Goal: Task Accomplishment & Management: Complete application form

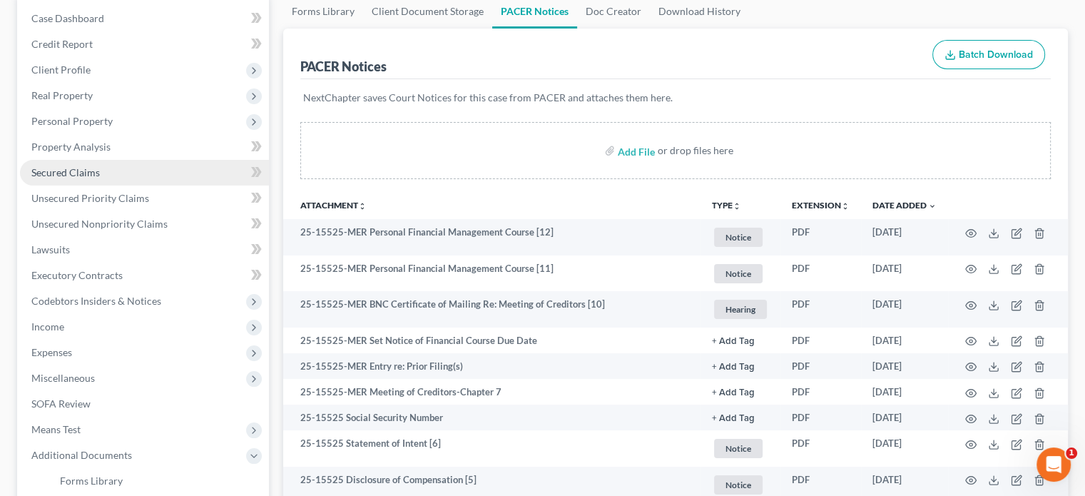
scroll to position [71, 0]
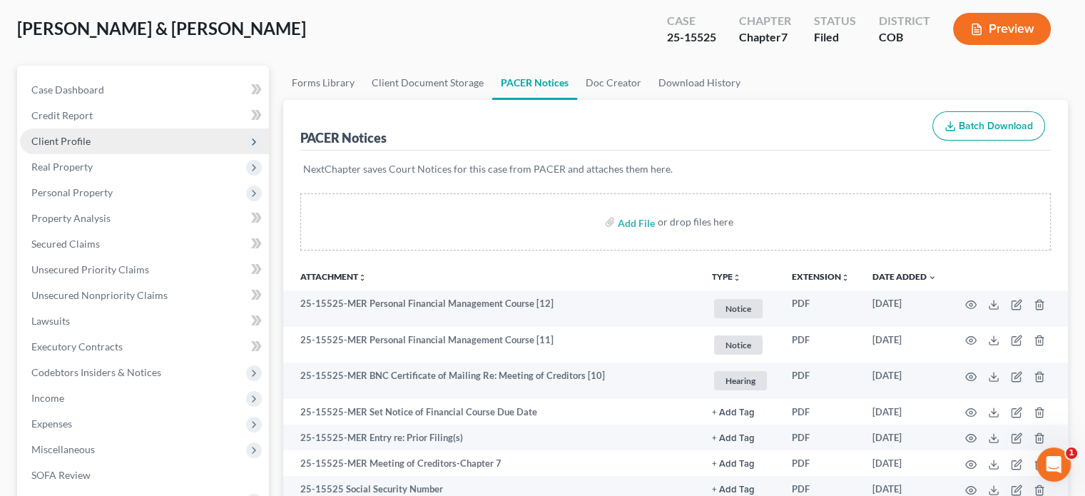
click at [75, 144] on span "Client Profile" at bounding box center [60, 141] width 59 height 12
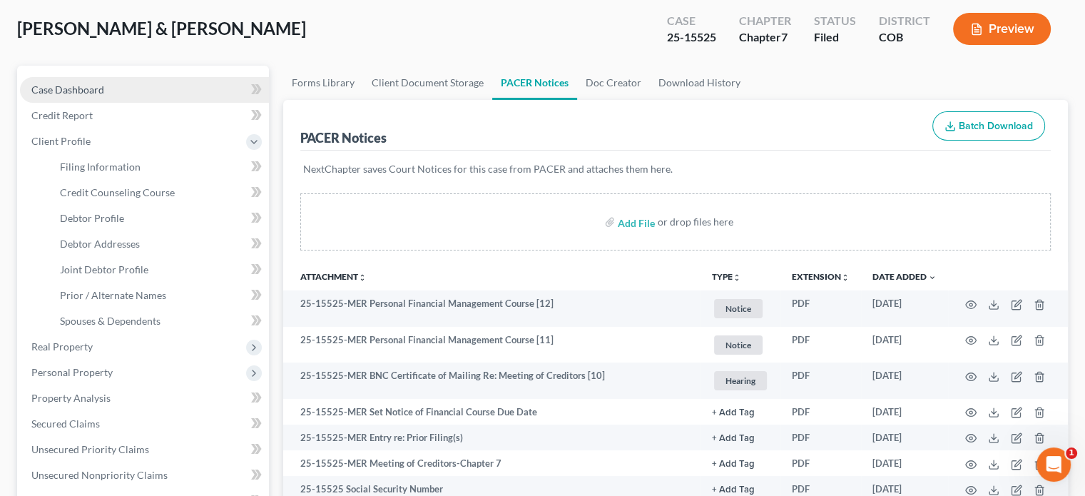
click at [66, 87] on span "Case Dashboard" at bounding box center [67, 89] width 73 height 12
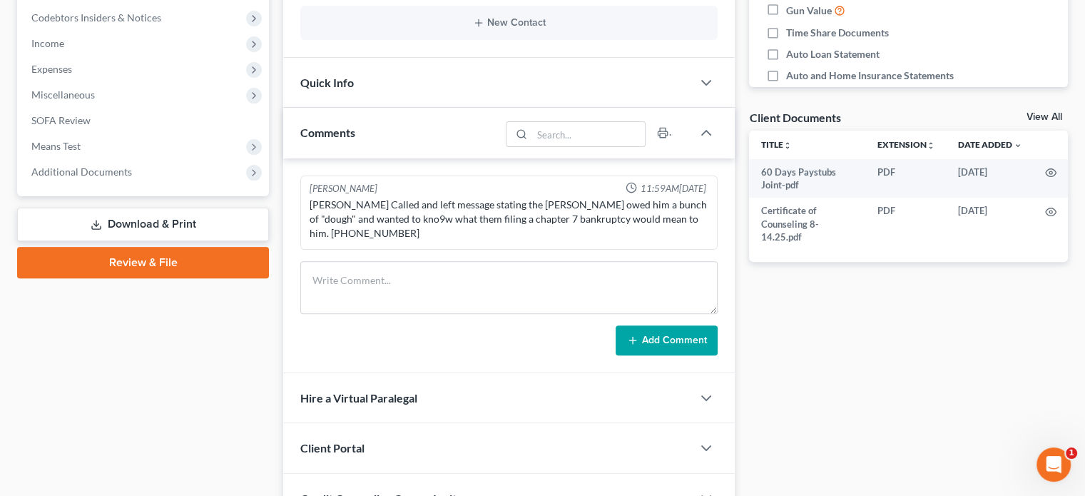
scroll to position [428, 0]
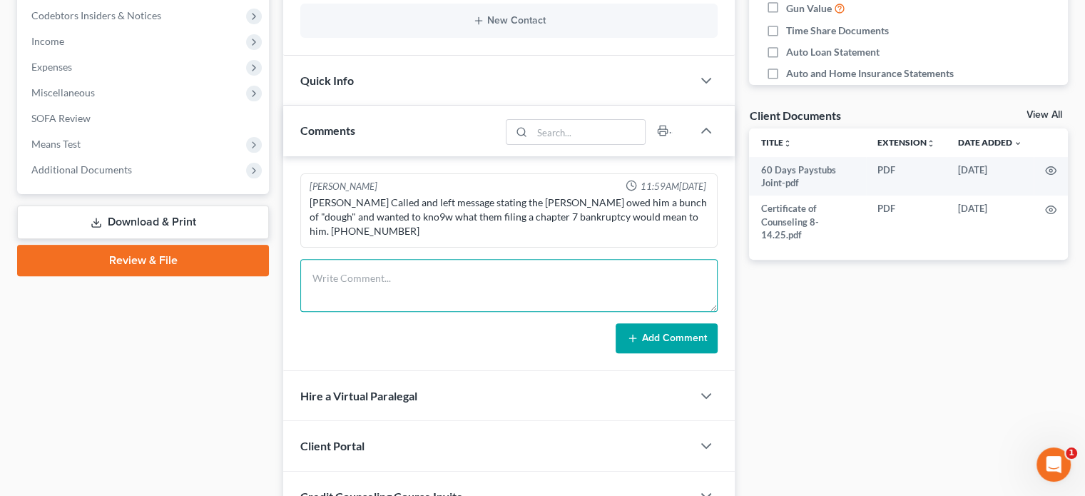
click at [339, 272] on textarea at bounding box center [508, 285] width 417 height 53
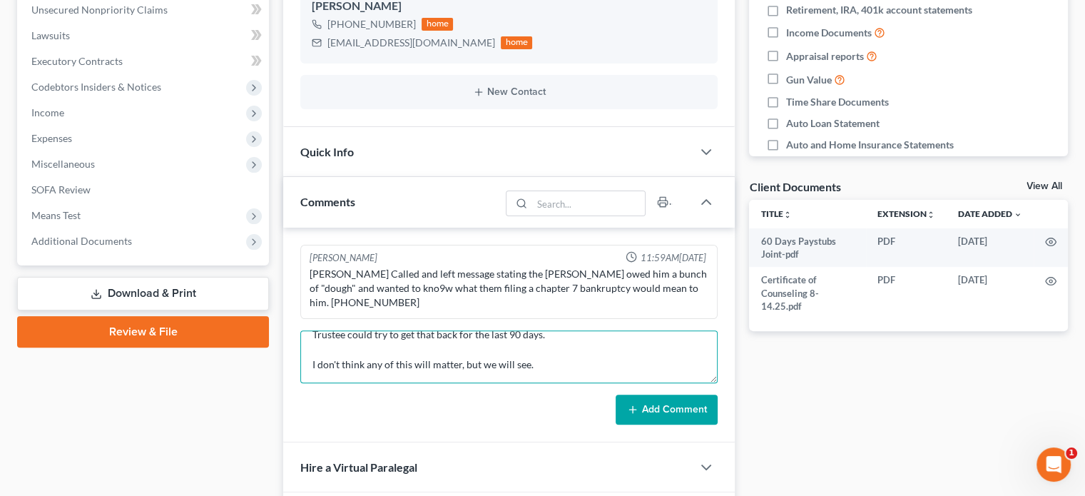
scroll to position [254, 0]
type textarea "341 Meeting - [PERSON_NAME] Possible issues - The debtor pay rent to their pare…"
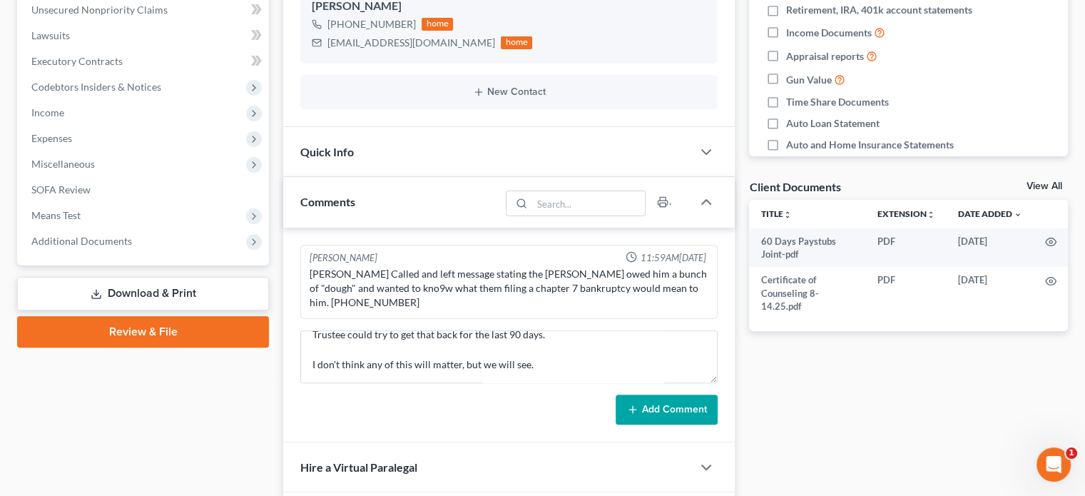
click at [685, 408] on button "Add Comment" at bounding box center [666, 409] width 102 height 30
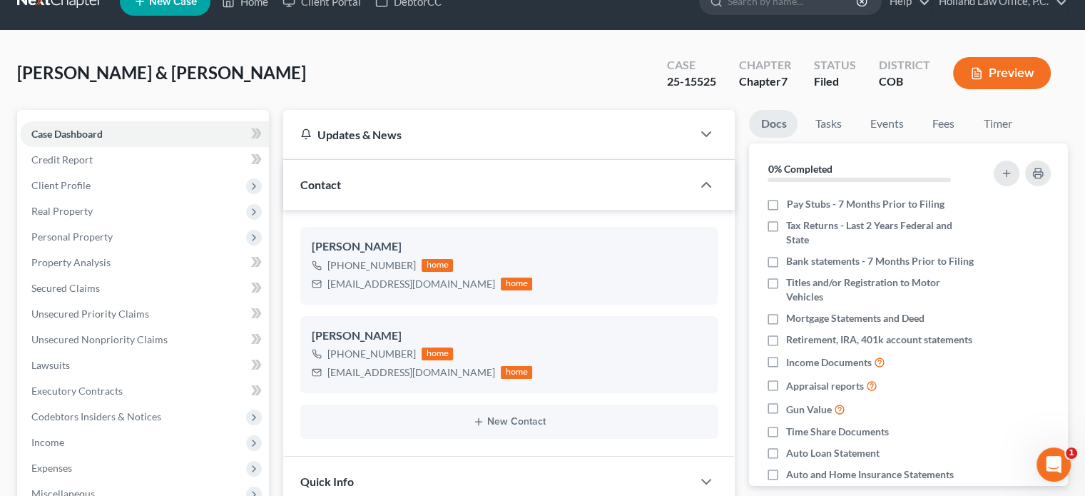
scroll to position [0, 0]
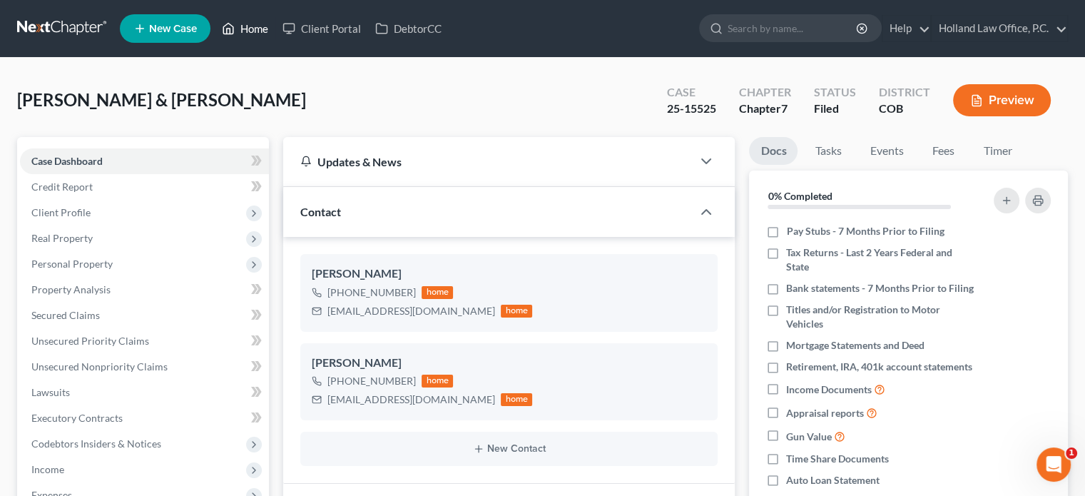
click at [240, 26] on link "Home" at bounding box center [245, 29] width 61 height 26
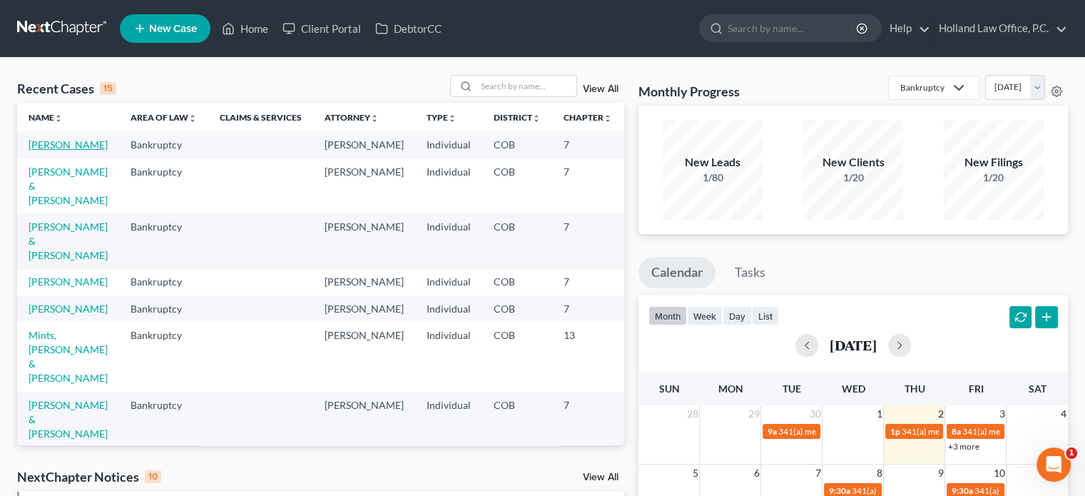
click at [73, 146] on link "[PERSON_NAME]" at bounding box center [68, 144] width 79 height 12
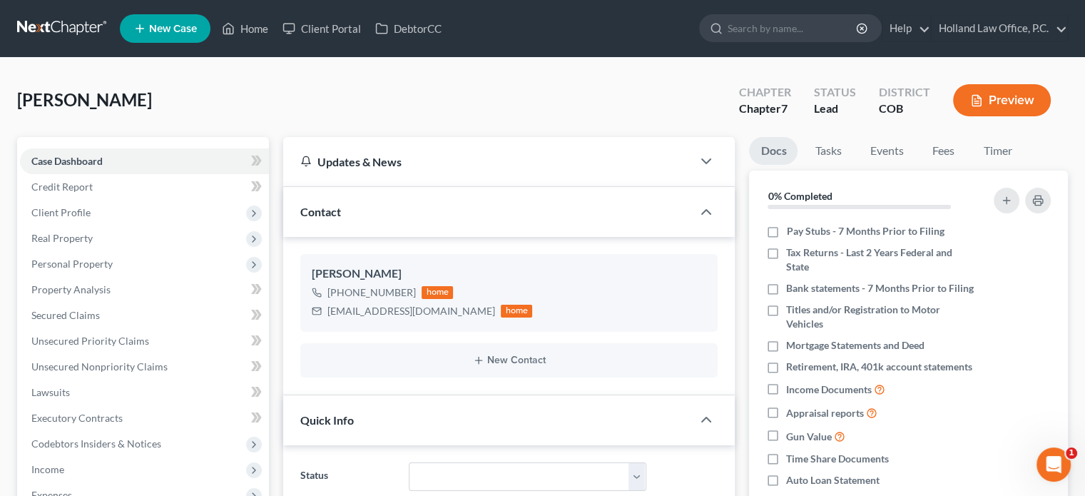
scroll to position [252, 0]
click at [74, 210] on span "Client Profile" at bounding box center [60, 212] width 59 height 12
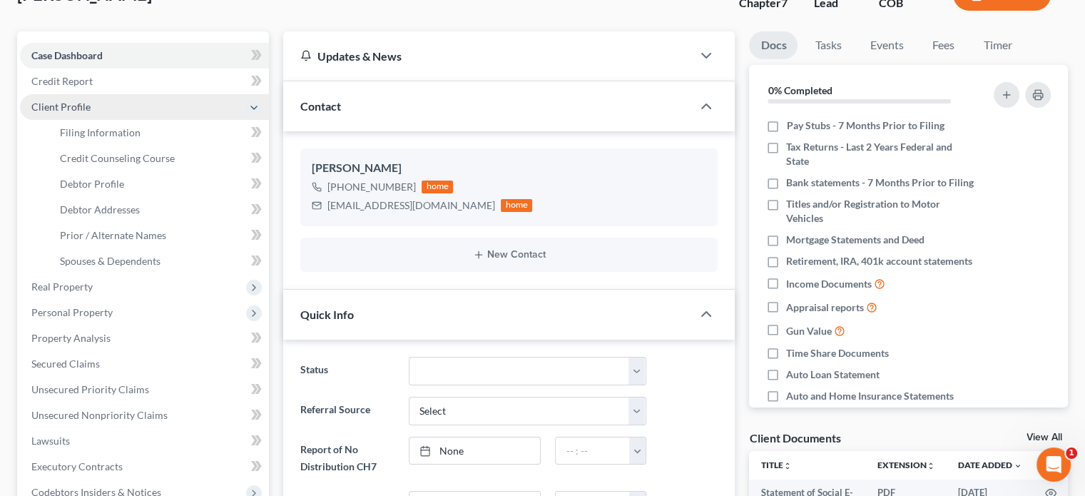
scroll to position [143, 0]
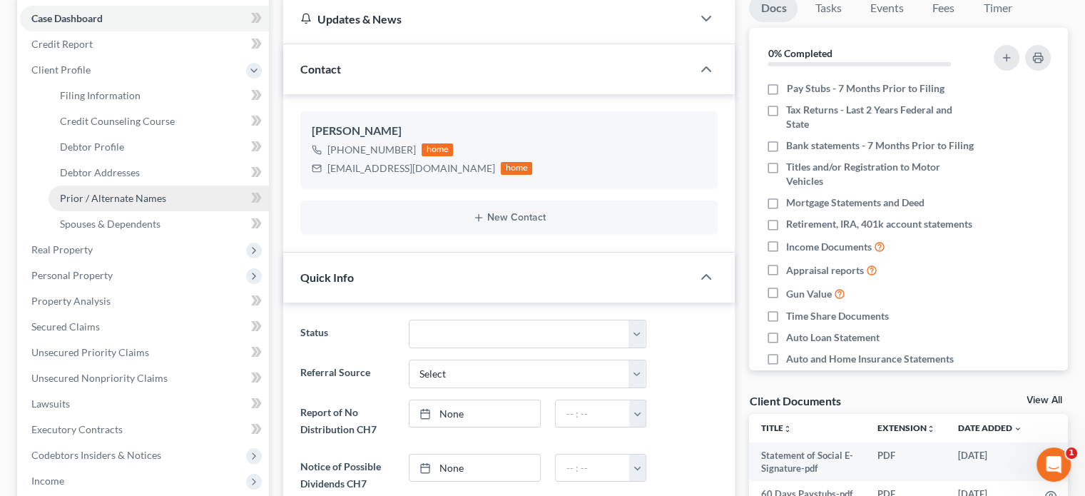
click at [77, 198] on span "Prior / Alternate Names" at bounding box center [113, 198] width 106 height 12
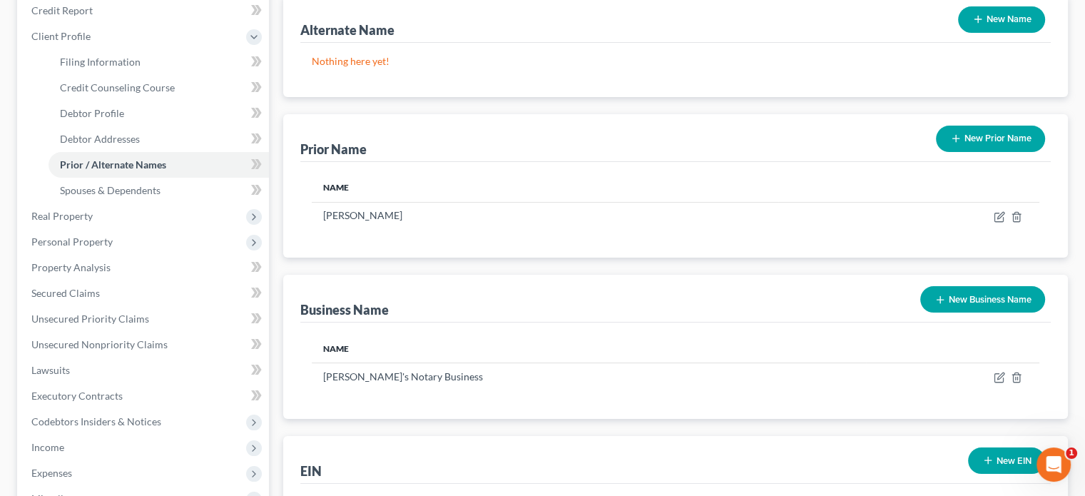
scroll to position [285, 0]
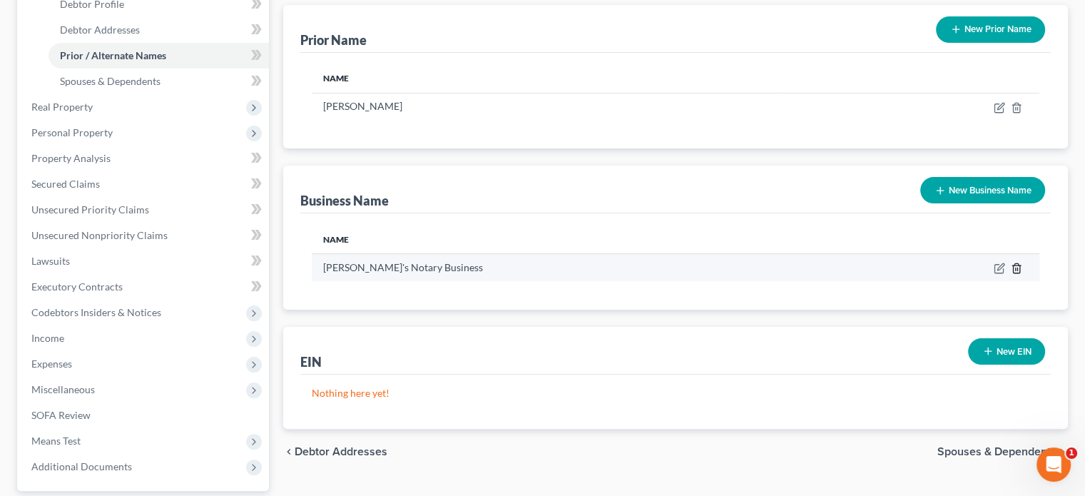
click at [1018, 269] on icon "button" at bounding box center [1015, 267] width 11 height 11
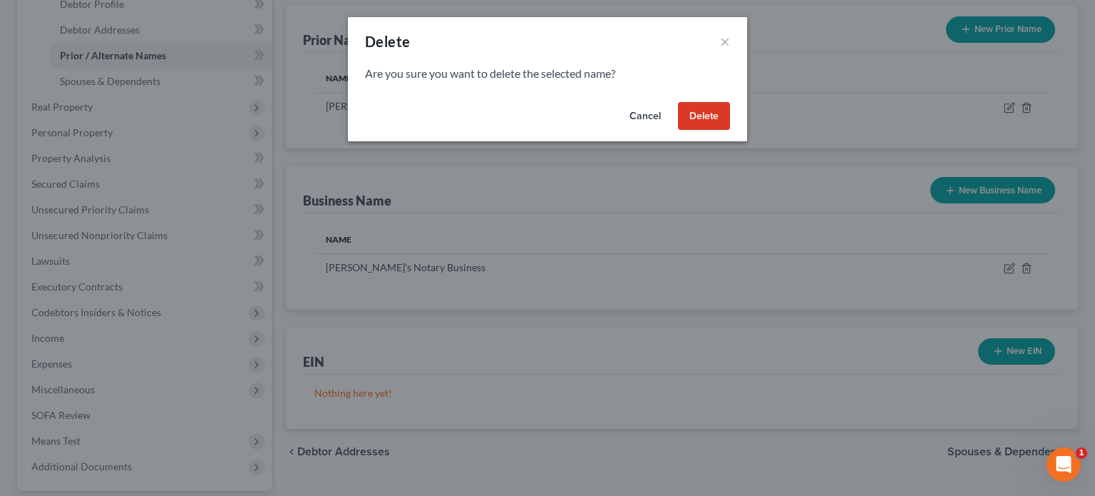
click at [701, 121] on button "Delete" at bounding box center [704, 116] width 52 height 29
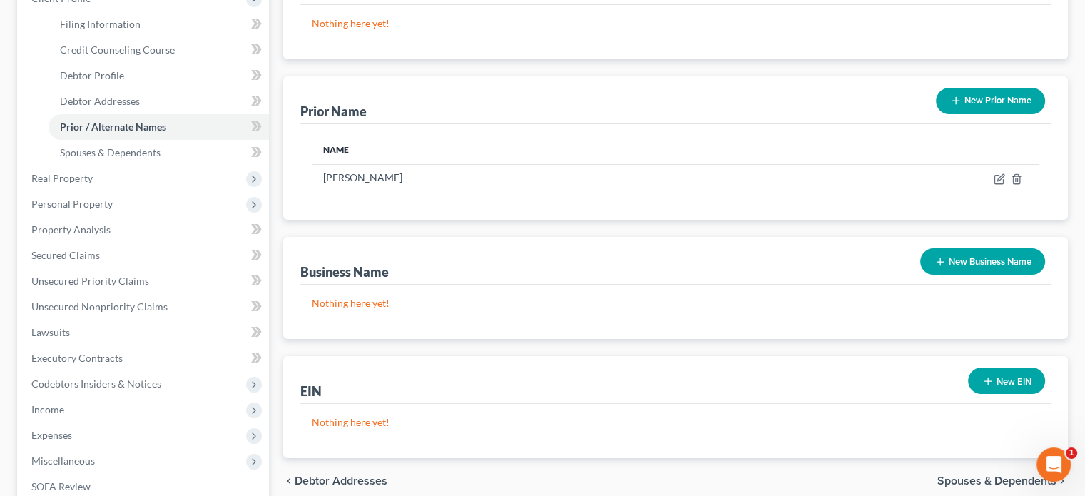
scroll to position [143, 0]
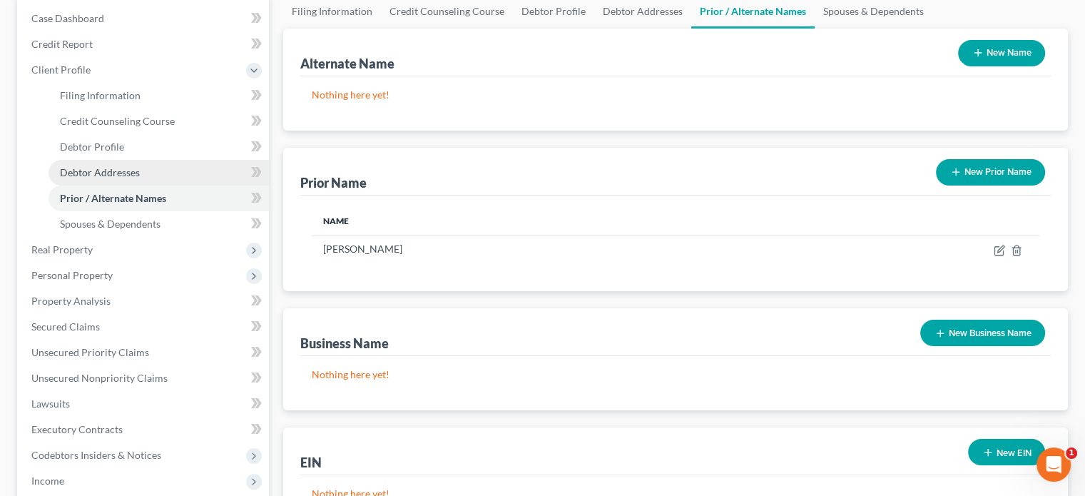
click at [108, 178] on link "Debtor Addresses" at bounding box center [158, 173] width 220 height 26
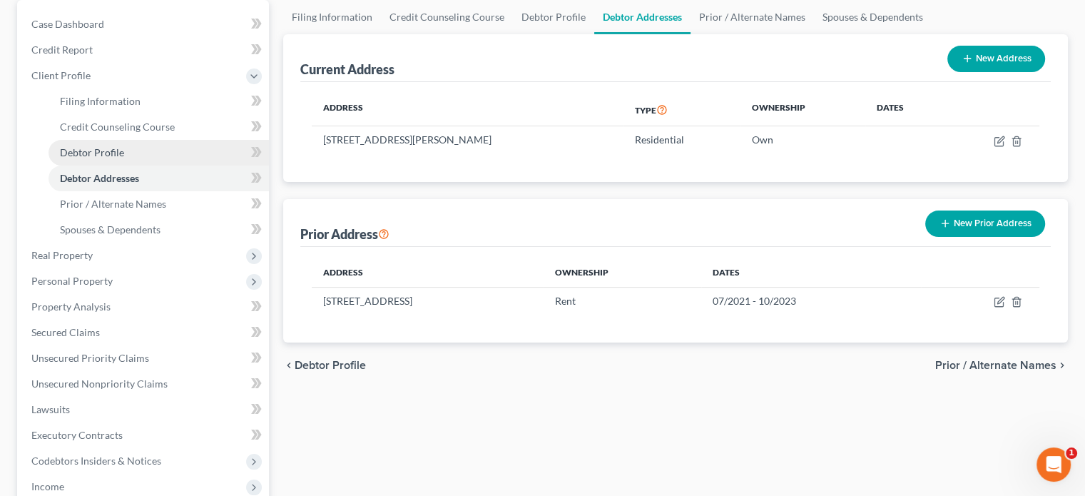
scroll to position [143, 0]
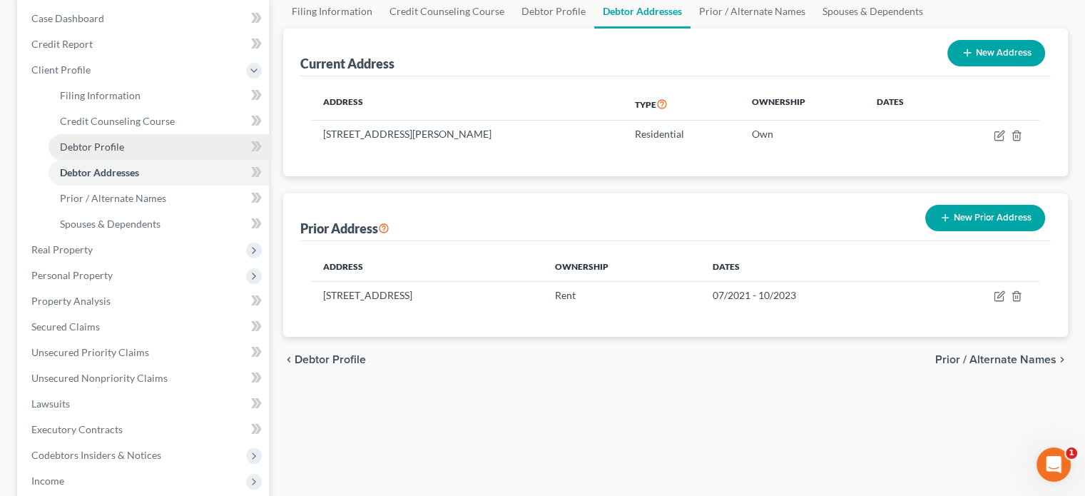
click at [104, 140] on span "Debtor Profile" at bounding box center [92, 146] width 64 height 12
select select "3"
select select "1"
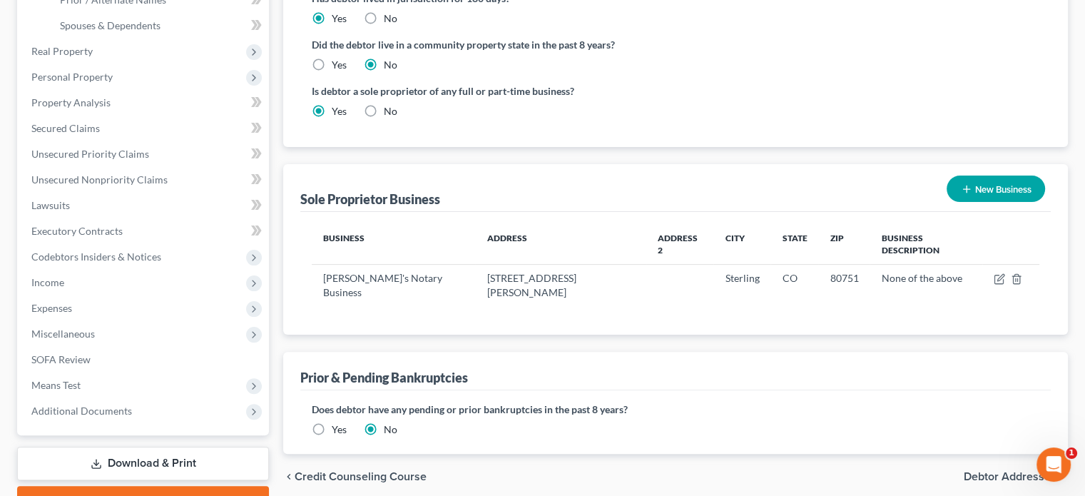
scroll to position [357, 0]
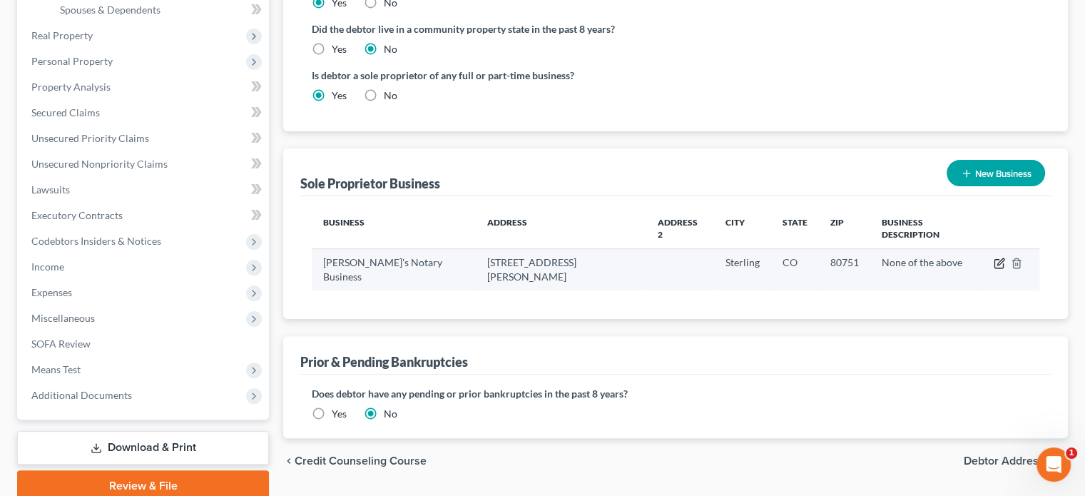
click at [1001, 257] on icon "button" at bounding box center [998, 262] width 11 height 11
select select "5"
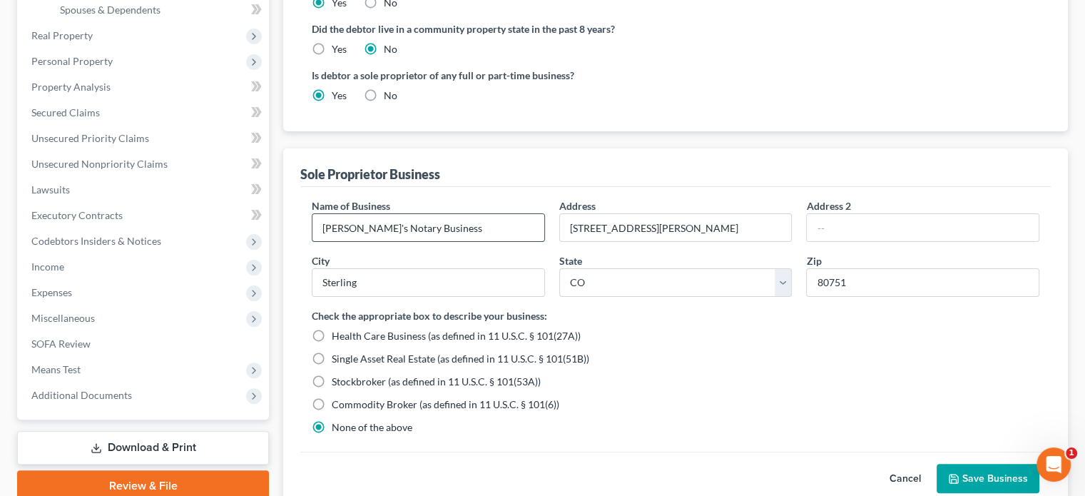
click at [479, 220] on input "[PERSON_NAME]'s Notary Business" at bounding box center [428, 227] width 232 height 27
type input "[PERSON_NAME]"
click at [1001, 469] on button "Save Business" at bounding box center [987, 479] width 103 height 30
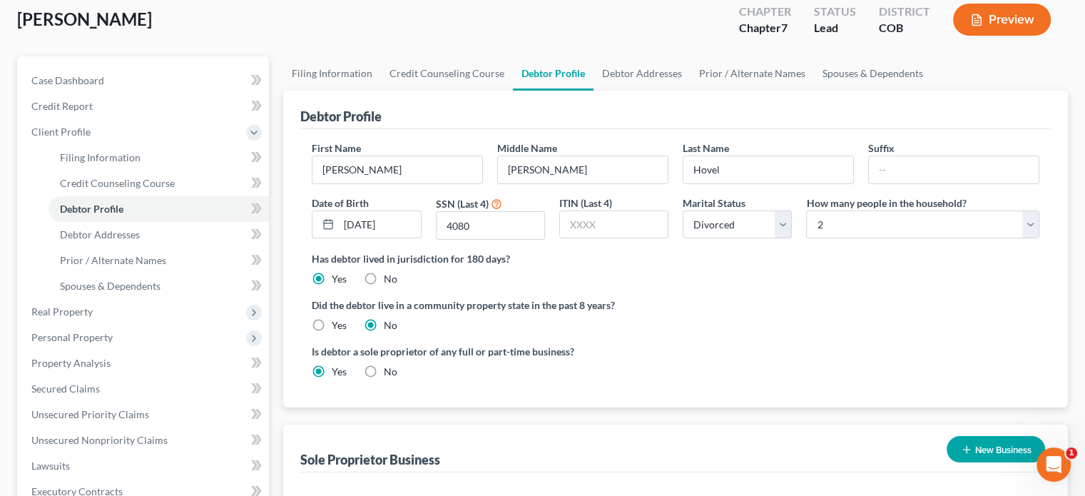
scroll to position [143, 0]
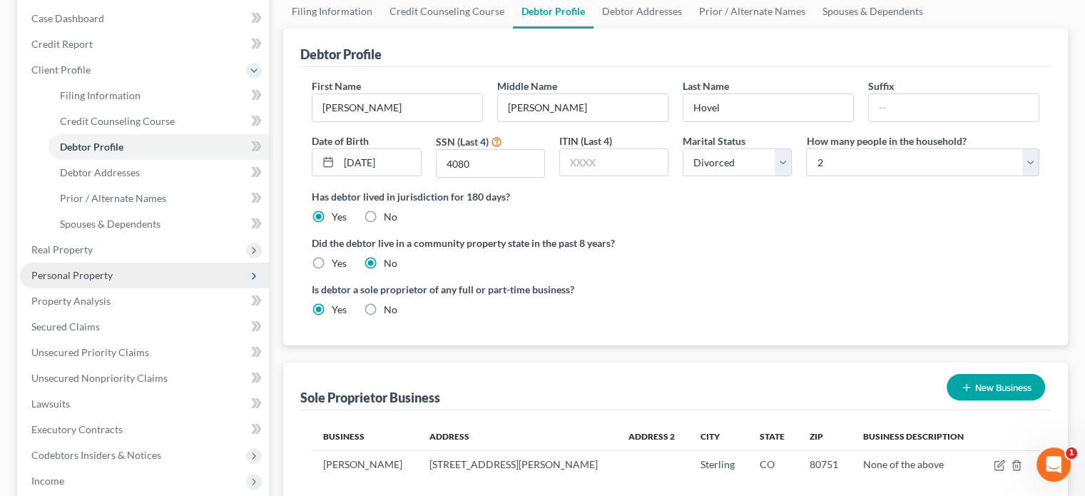
click at [83, 272] on span "Personal Property" at bounding box center [71, 275] width 81 height 12
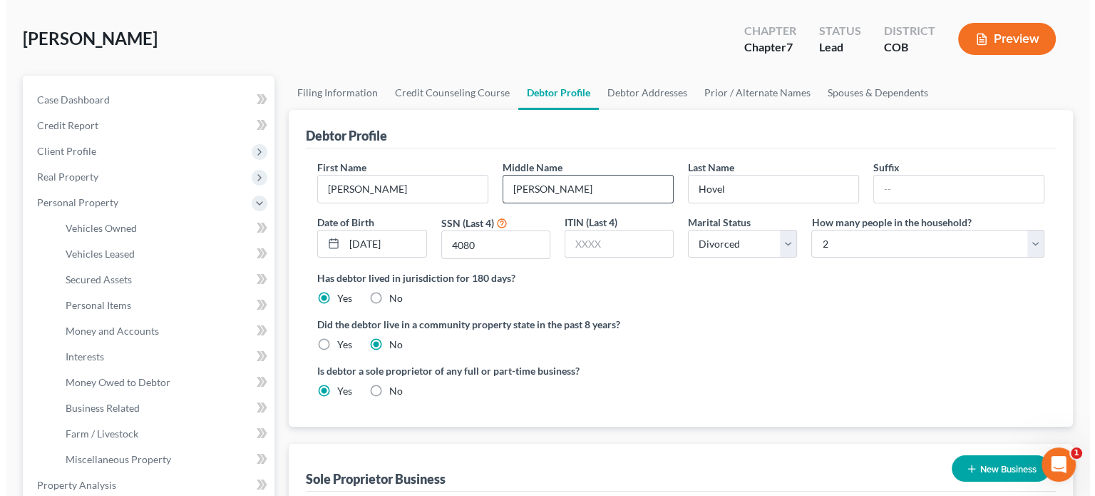
scroll to position [0, 0]
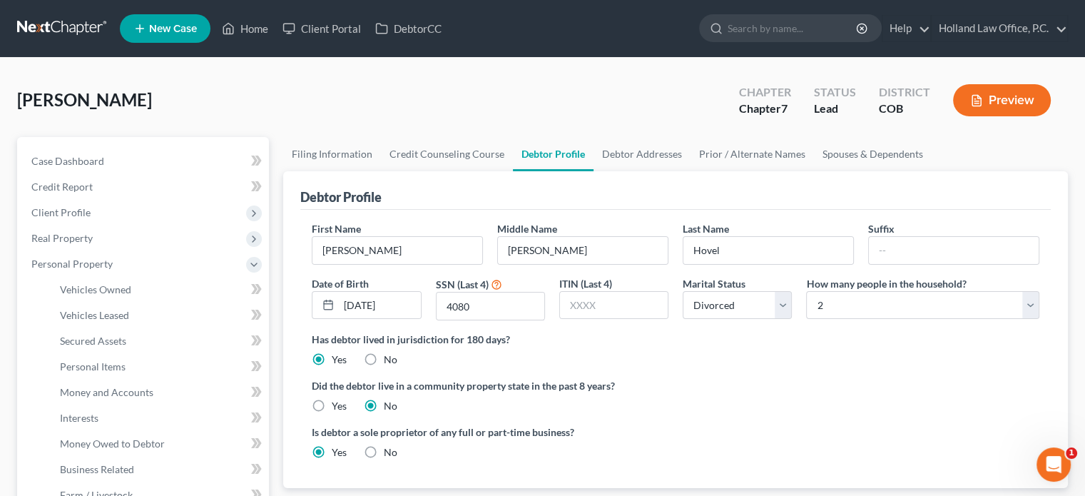
click at [1015, 101] on button "Preview" at bounding box center [1002, 100] width 98 height 32
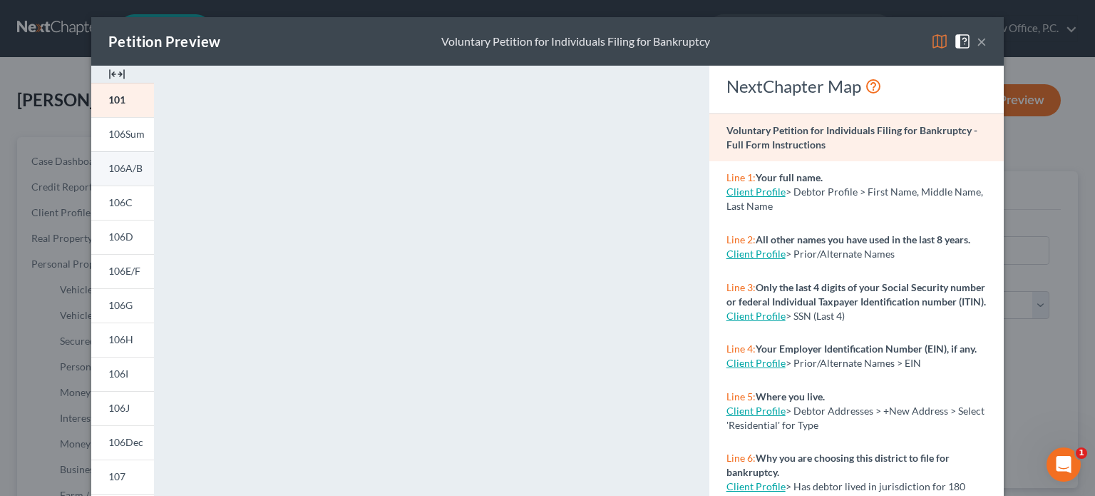
click at [126, 179] on link "106A/B" at bounding box center [122, 168] width 63 height 34
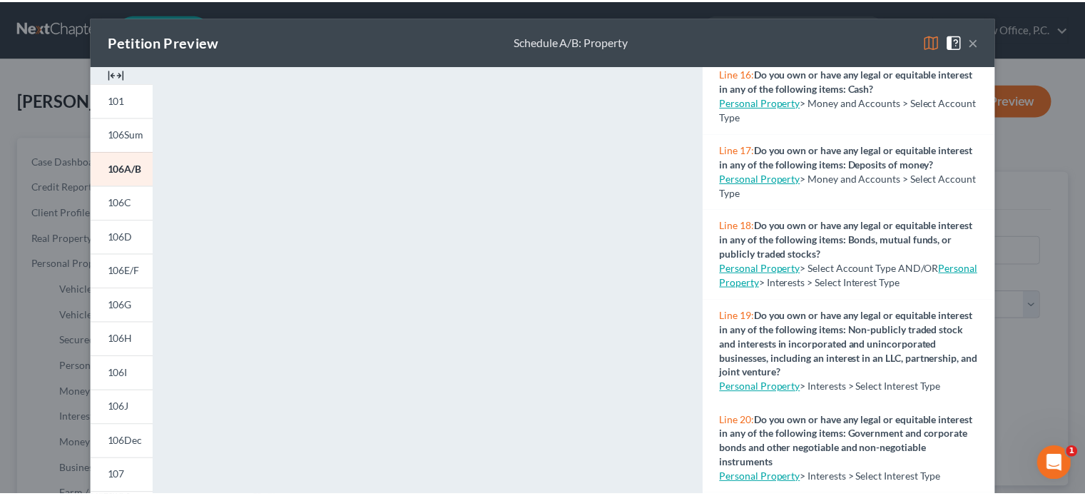
scroll to position [1426, 0]
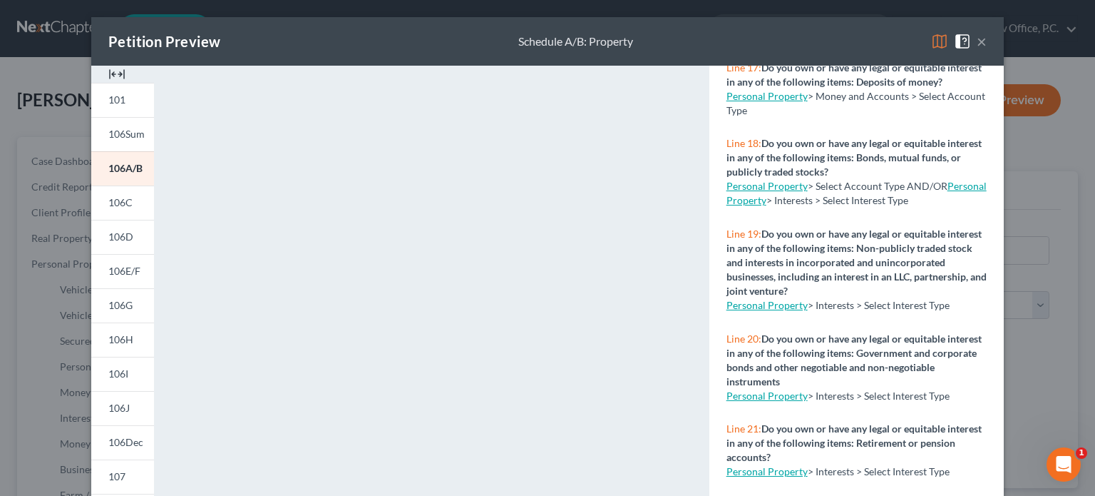
click at [769, 192] on link "Personal Property" at bounding box center [767, 186] width 81 height 12
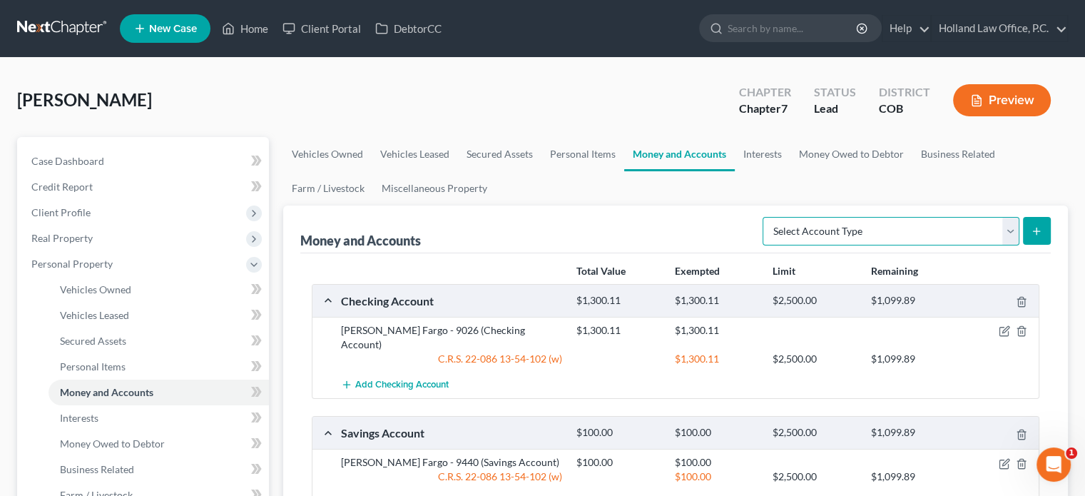
click at [1006, 230] on select "Select Account Type Brokerage Cash on Hand Certificates of Deposit Checking Acc…" at bounding box center [890, 231] width 257 height 29
click at [841, 185] on ul "Vehicles Owned Vehicles Leased Secured Assets Personal Items Money and Accounts…" at bounding box center [675, 171] width 784 height 68
click at [757, 159] on link "Interests" at bounding box center [763, 154] width 56 height 34
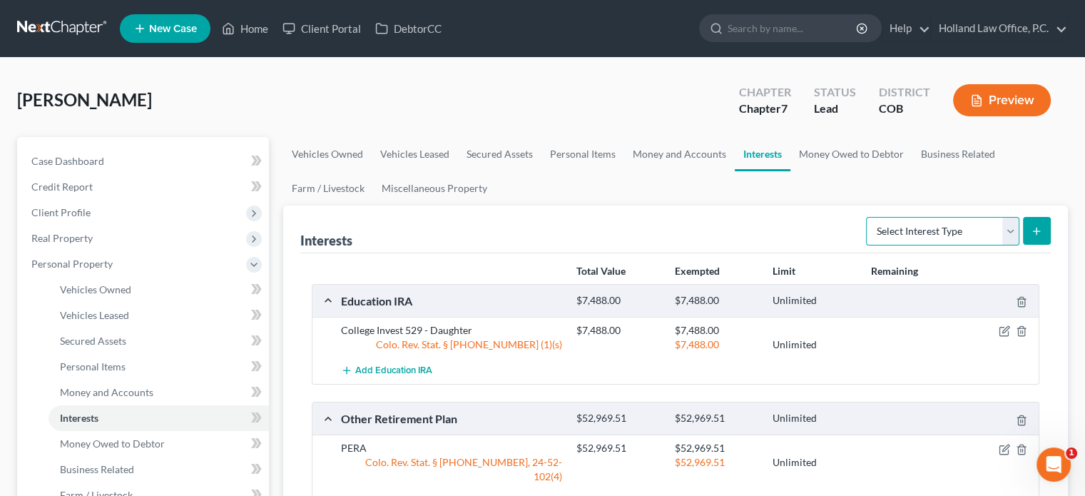
click at [1006, 230] on select "Select Interest Type 401K Annuity Bond Education IRA Government Bond Government…" at bounding box center [942, 231] width 153 height 29
select select "unincorporated_business"
click at [867, 217] on select "Select Interest Type 401K Annuity Bond Education IRA Government Bond Government…" at bounding box center [942, 231] width 153 height 29
click at [1036, 237] on button "submit" at bounding box center [1037, 231] width 28 height 28
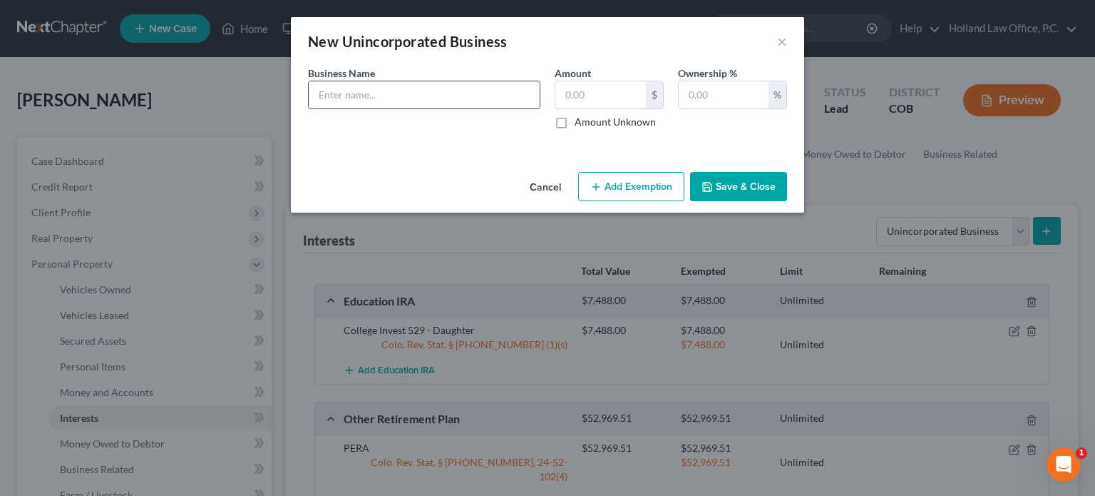
click at [359, 90] on input "text" at bounding box center [424, 94] width 231 height 27
type input "[PERSON_NAME] (notary public)"
click at [560, 97] on input "text" at bounding box center [601, 94] width 91 height 27
type input "0.00"
click at [675, 93] on div "Ownership % %" at bounding box center [732, 97] width 123 height 63
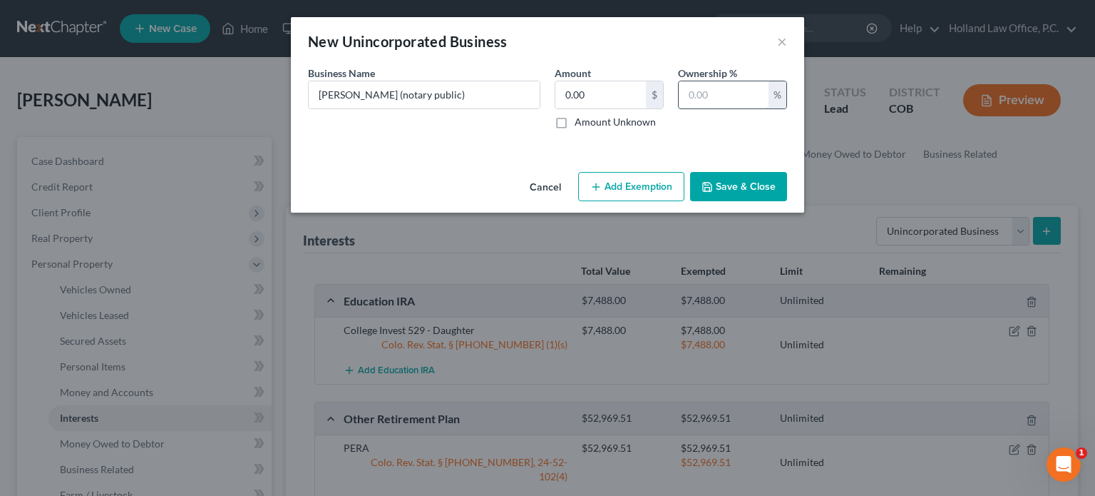
click at [682, 92] on input "text" at bounding box center [724, 94] width 90 height 27
type input "100"
click at [730, 196] on button "Save & Close" at bounding box center [738, 187] width 97 height 30
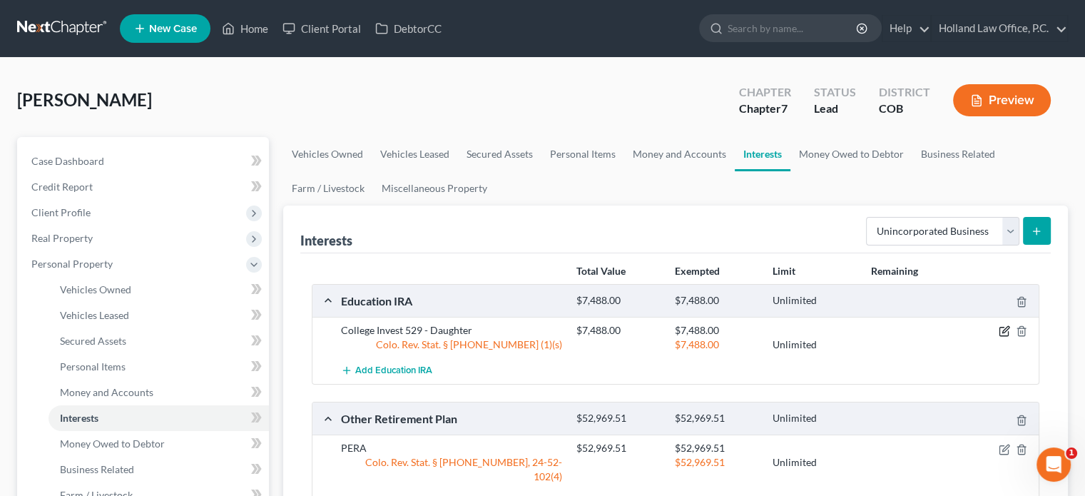
click at [1001, 329] on icon "button" at bounding box center [1003, 330] width 11 height 11
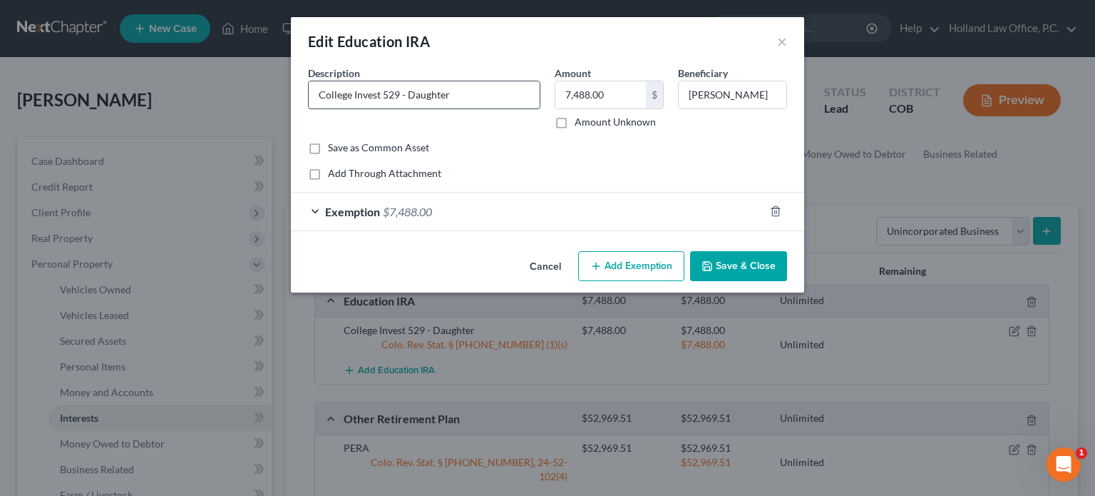
click at [461, 91] on input "College Invest 529 - Daughter" at bounding box center [424, 94] width 231 height 27
type input "College Invest 529"
click at [762, 262] on button "Save & Close" at bounding box center [738, 266] width 97 height 30
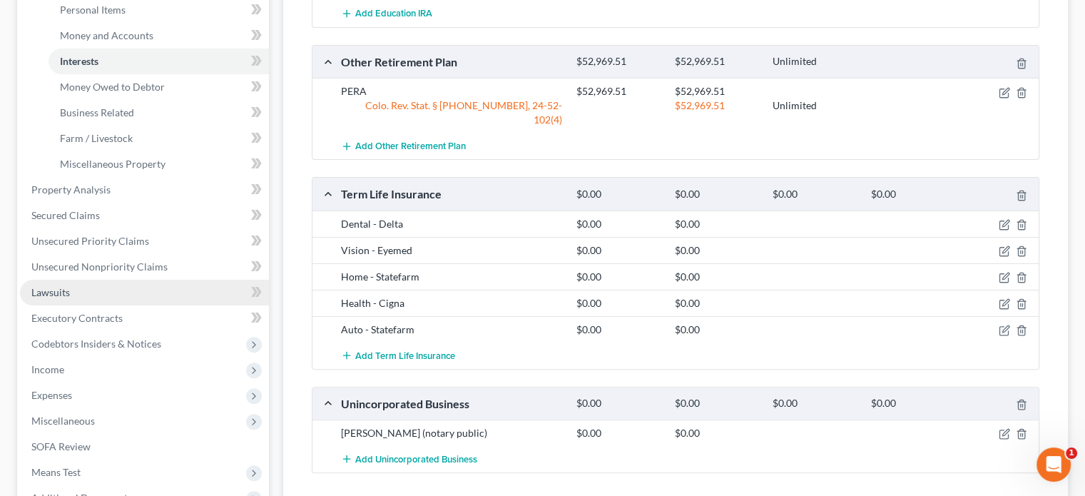
scroll to position [357, 0]
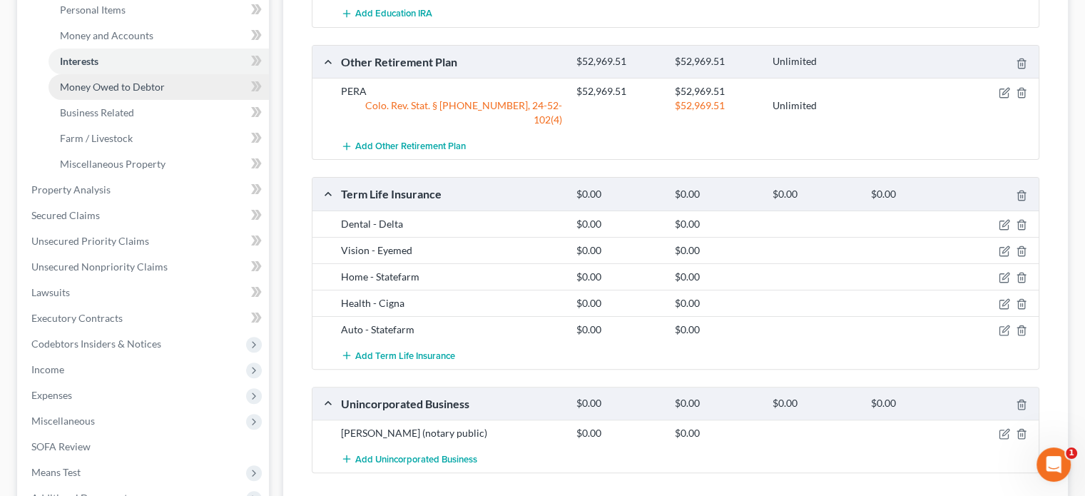
click at [111, 89] on span "Money Owed to Debtor" at bounding box center [112, 87] width 105 height 12
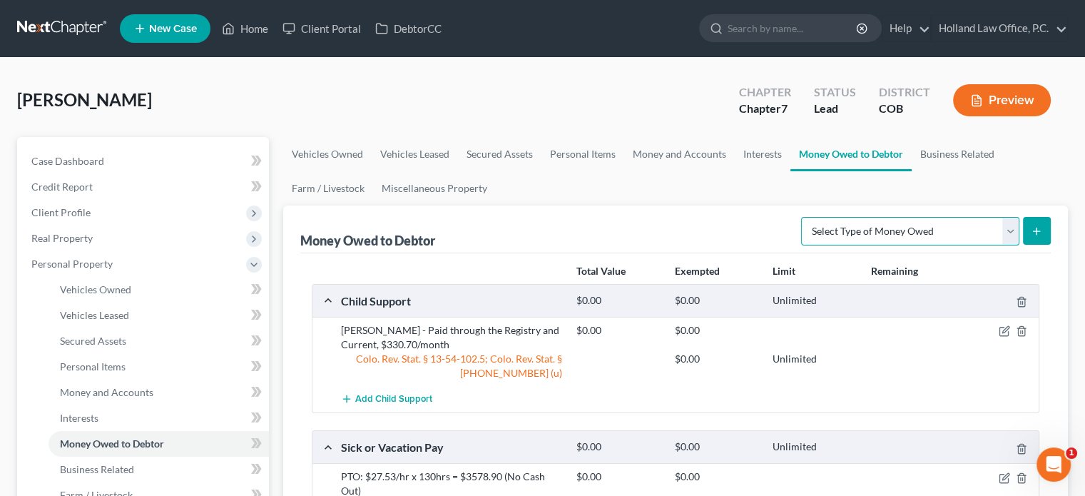
click at [1012, 236] on select "Select Type of Money Owed Accounts Receivable Alimony Child Support Claims Agai…" at bounding box center [910, 231] width 218 height 29
select select "expected_tax_refund"
click at [804, 217] on select "Select Type of Money Owed Accounts Receivable Alimony Child Support Claims Agai…" at bounding box center [910, 231] width 218 height 29
click at [1035, 233] on icon "submit" at bounding box center [1035, 230] width 11 height 11
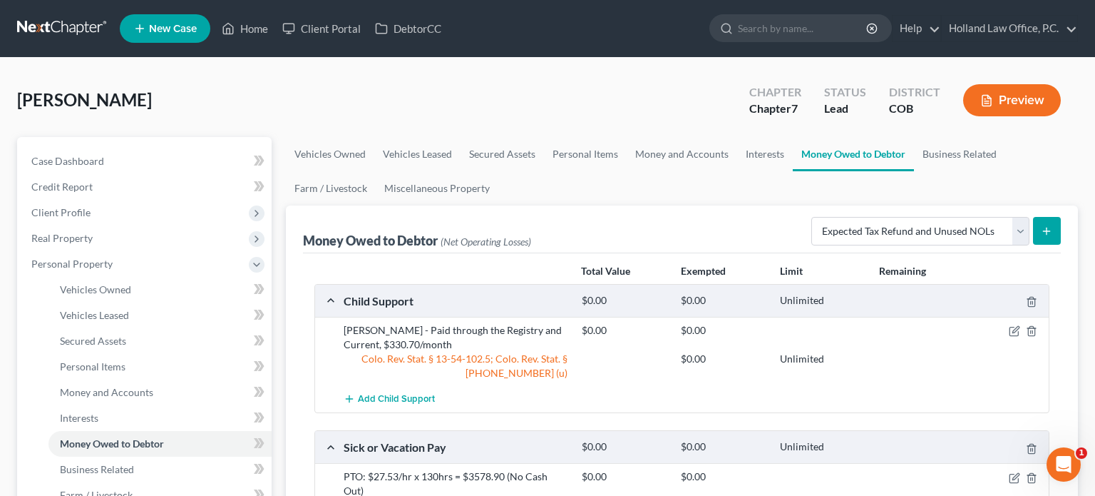
select select "0"
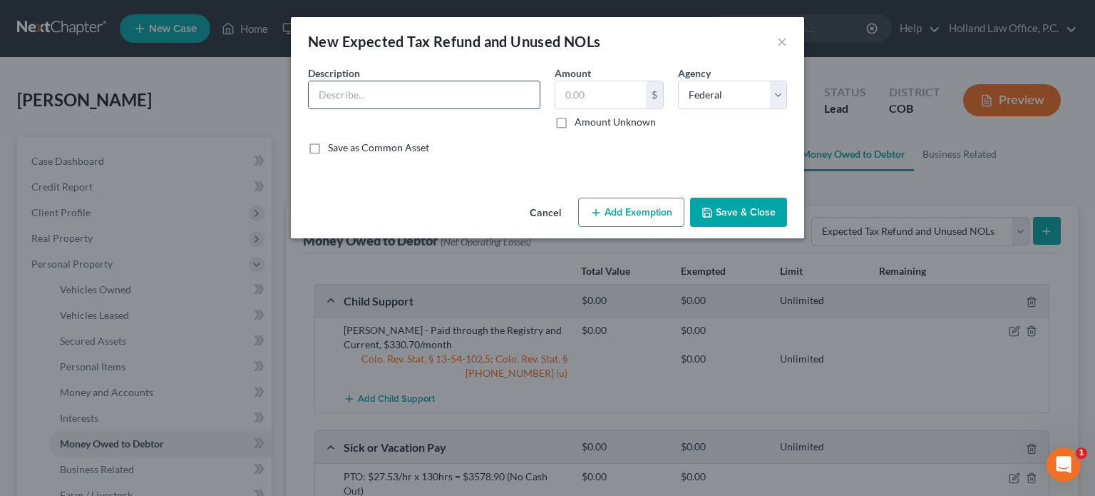
click at [332, 93] on input "text" at bounding box center [424, 94] width 231 height 27
type input "2025 tax refund"
click at [575, 125] on label "Amount Unknown" at bounding box center [615, 122] width 81 height 14
click at [580, 124] on input "Amount Unknown" at bounding box center [584, 119] width 9 height 9
checkbox input "true"
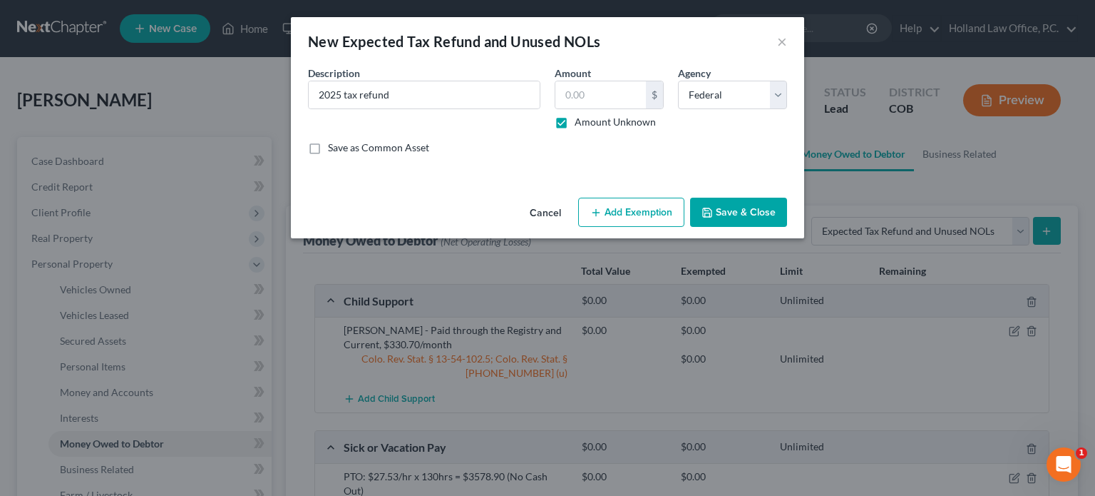
type input "0.00"
click at [633, 213] on button "Add Exemption" at bounding box center [631, 213] width 106 height 30
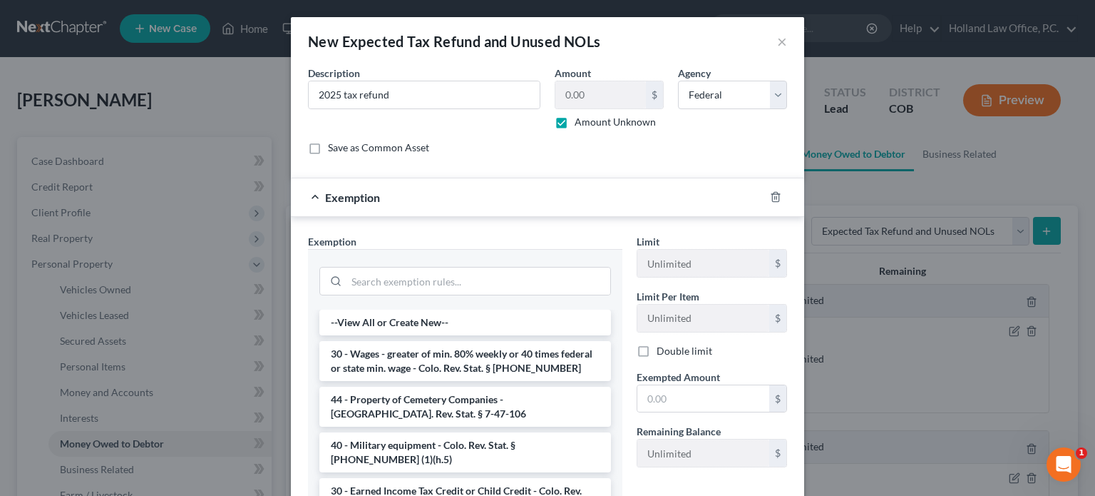
scroll to position [143, 0]
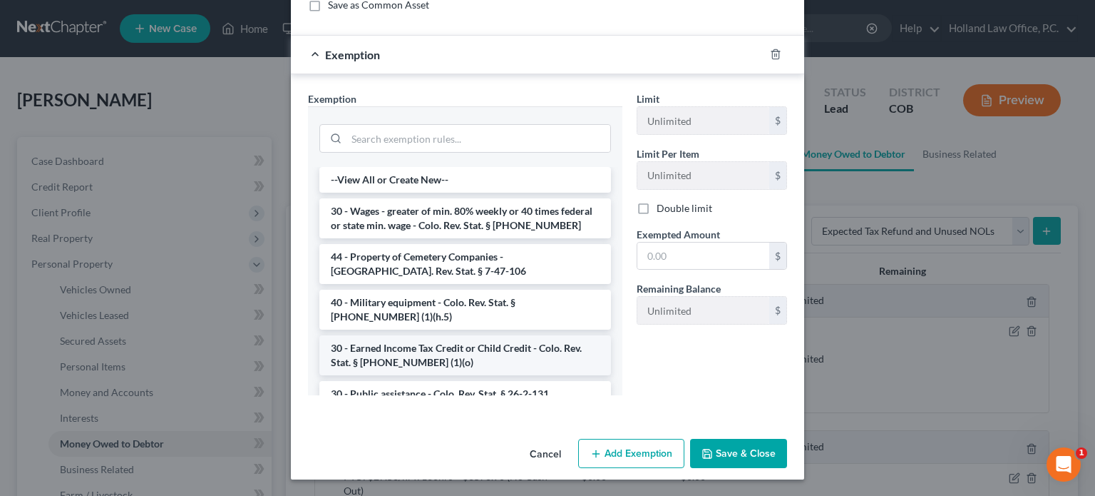
click at [460, 349] on li "30 - Earned Income Tax Credit or Child Credit - Colo. Rev. Stat. § [PHONE_NUMBE…" at bounding box center [465, 355] width 292 height 40
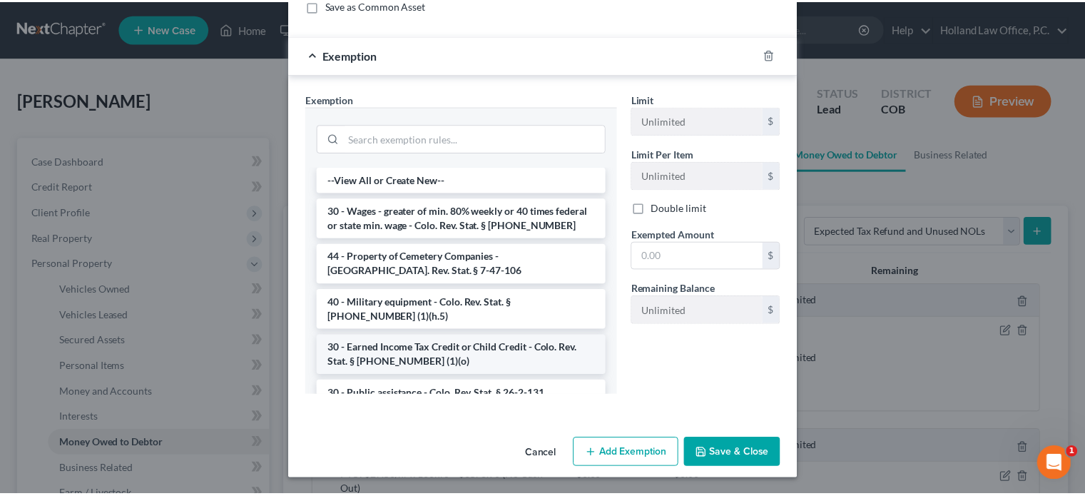
scroll to position [73, 0]
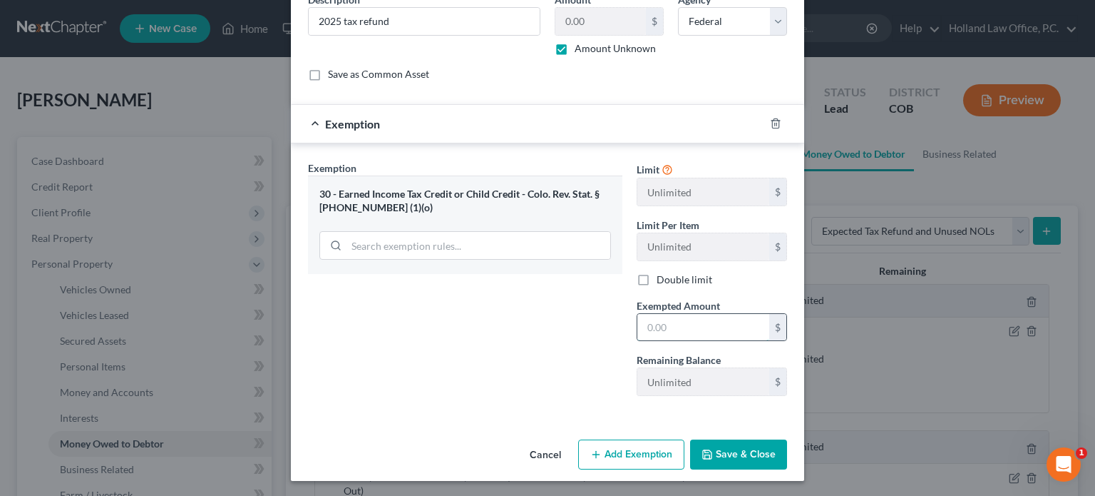
click at [639, 329] on input "text" at bounding box center [704, 327] width 132 height 27
type input "0.00"
click at [732, 453] on button "Save & Close" at bounding box center [738, 454] width 97 height 30
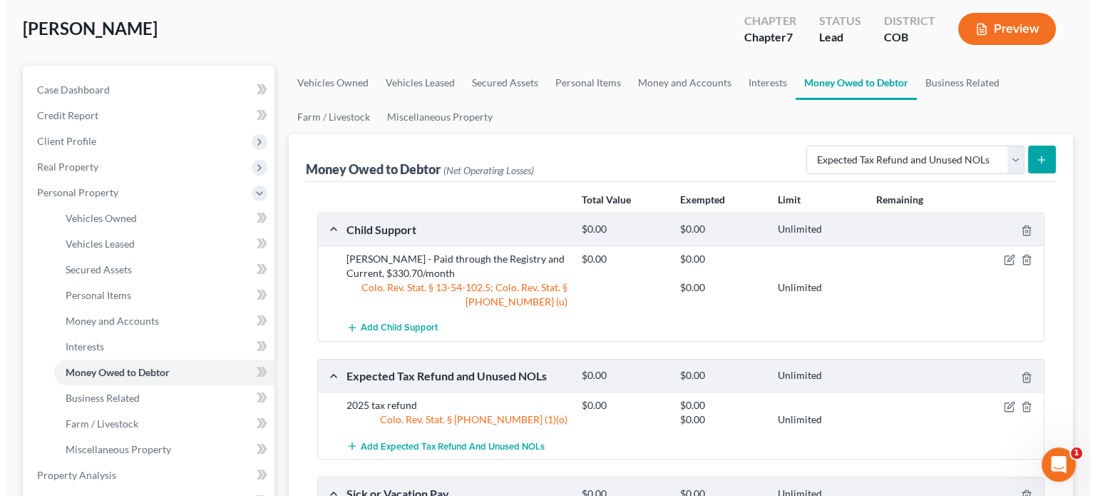
scroll to position [143, 0]
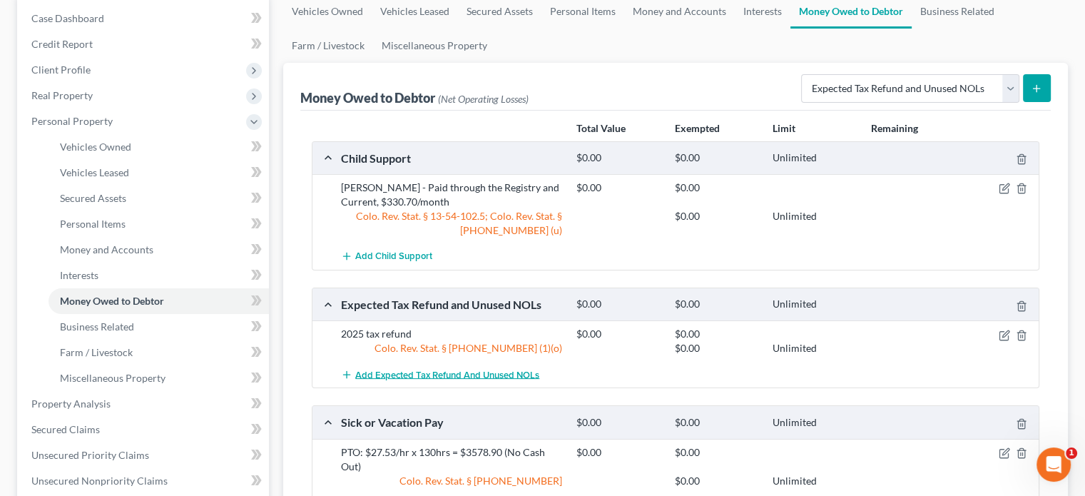
click at [419, 376] on span "Add Expected Tax Refund and Unused NOLs" at bounding box center [447, 374] width 184 height 11
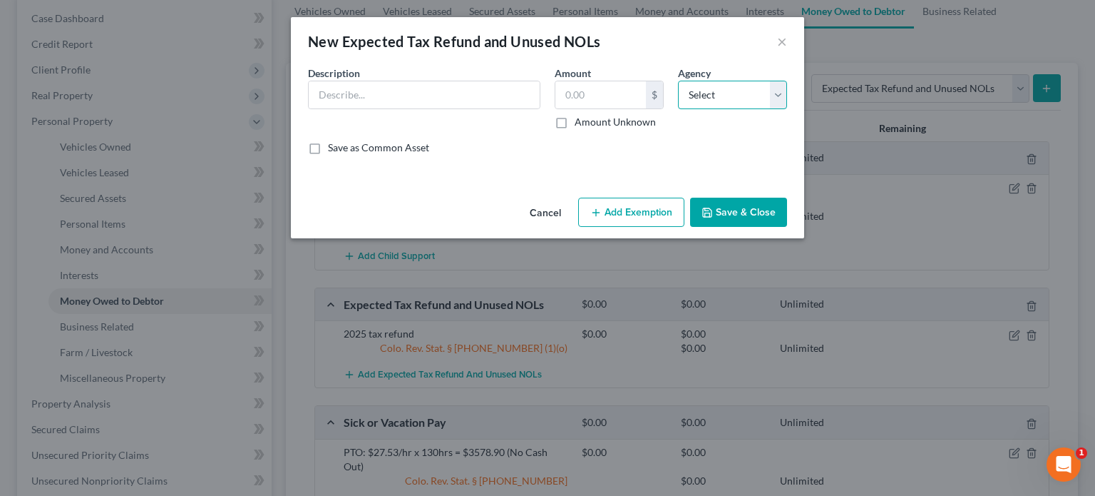
click at [779, 93] on select "Select Federal State Local" at bounding box center [732, 95] width 109 height 29
select select "1"
click at [678, 81] on select "Select Federal State Local" at bounding box center [732, 95] width 109 height 29
click at [391, 105] on input "text" at bounding box center [424, 94] width 231 height 27
click at [341, 99] on input "2024 tax refund" at bounding box center [424, 94] width 231 height 27
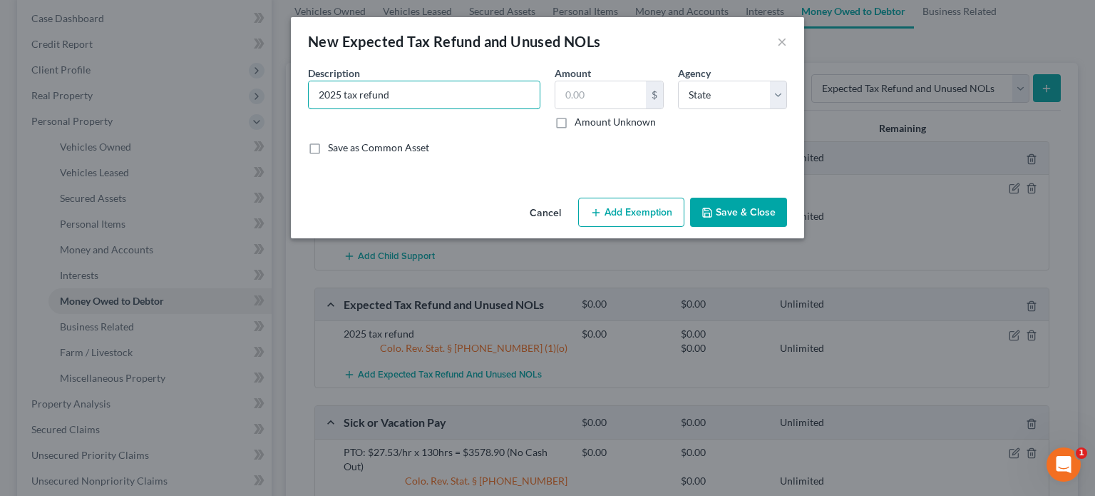
type input "2025 tax refund"
click at [575, 126] on label "Amount Unknown" at bounding box center [615, 122] width 81 height 14
click at [580, 124] on input "Amount Unknown" at bounding box center [584, 119] width 9 height 9
checkbox input "true"
type input "0.00"
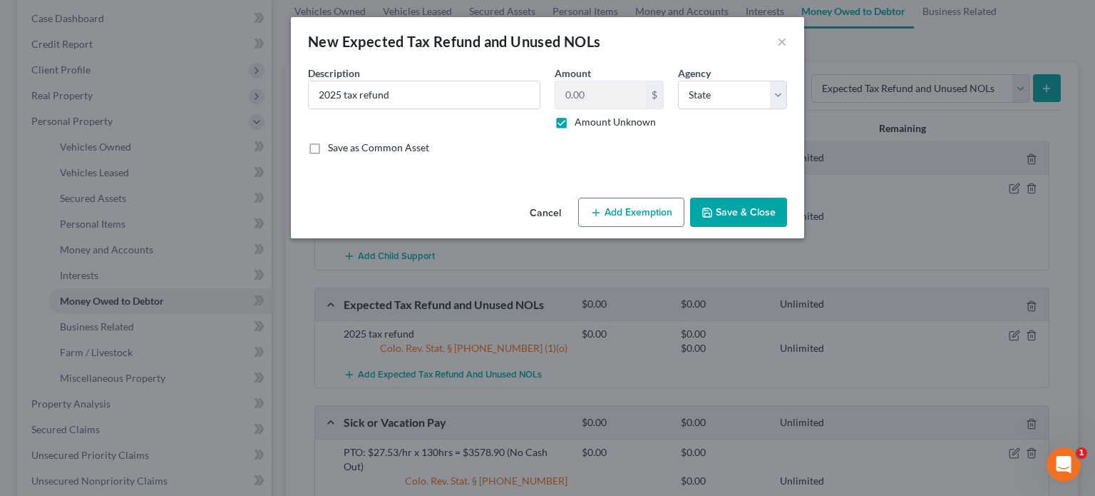
click at [613, 219] on button "Add Exemption" at bounding box center [631, 213] width 106 height 30
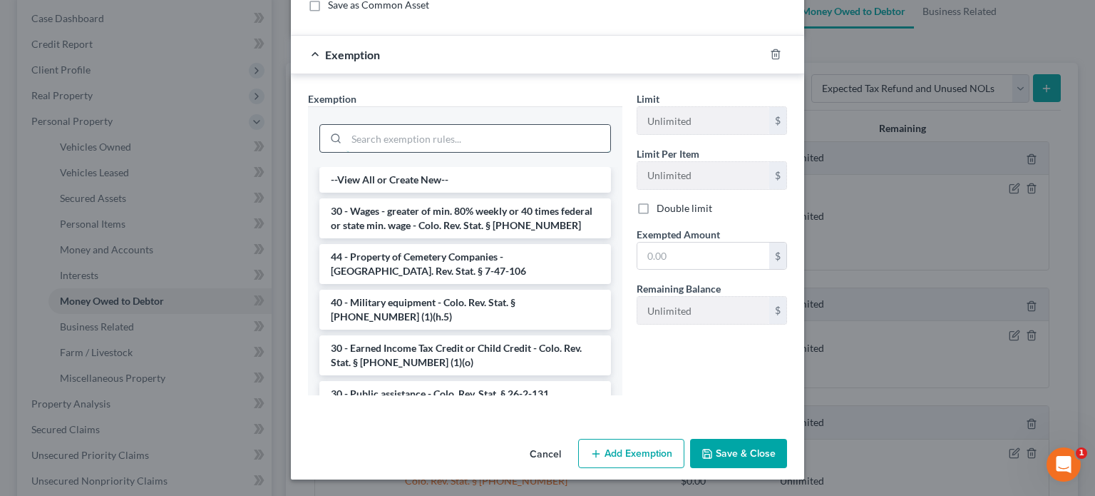
click at [395, 134] on input "search" at bounding box center [479, 138] width 264 height 27
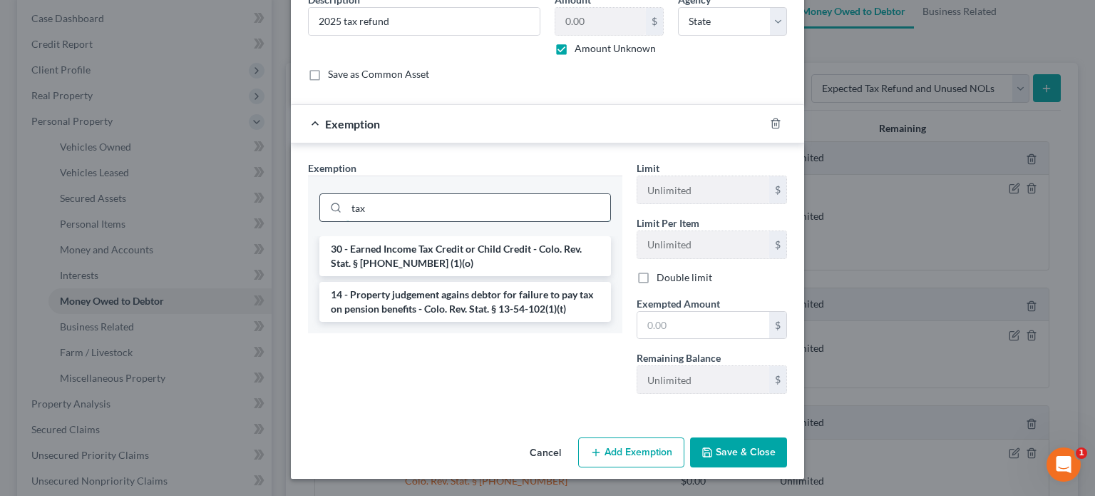
scroll to position [71, 0]
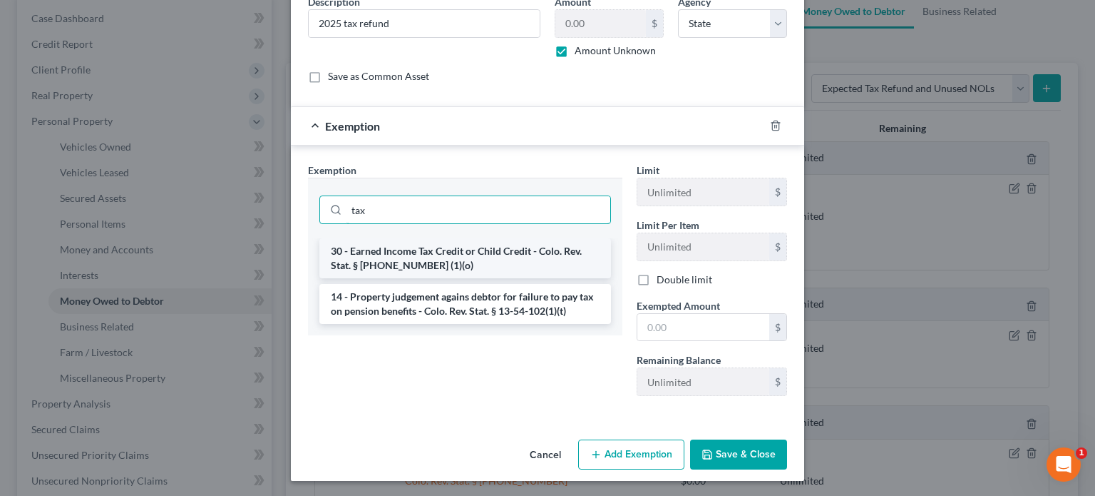
type input "tax"
click at [426, 258] on li "30 - Earned Income Tax Credit or Child Credit - Colo. Rev. Stat. § [PHONE_NUMBE…" at bounding box center [465, 258] width 292 height 40
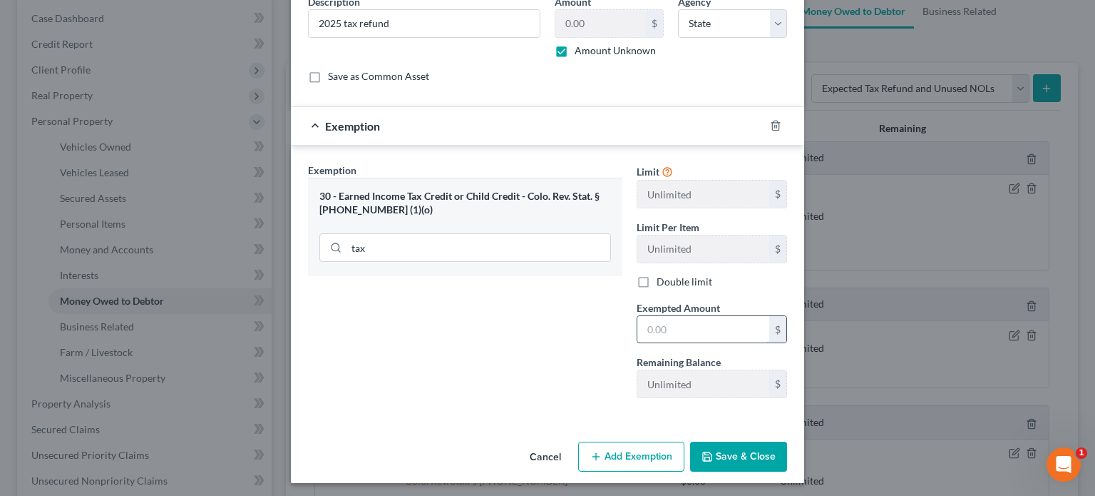
click at [643, 330] on input "text" at bounding box center [704, 329] width 132 height 27
type input "0.00"
click at [722, 456] on button "Save & Close" at bounding box center [738, 456] width 97 height 30
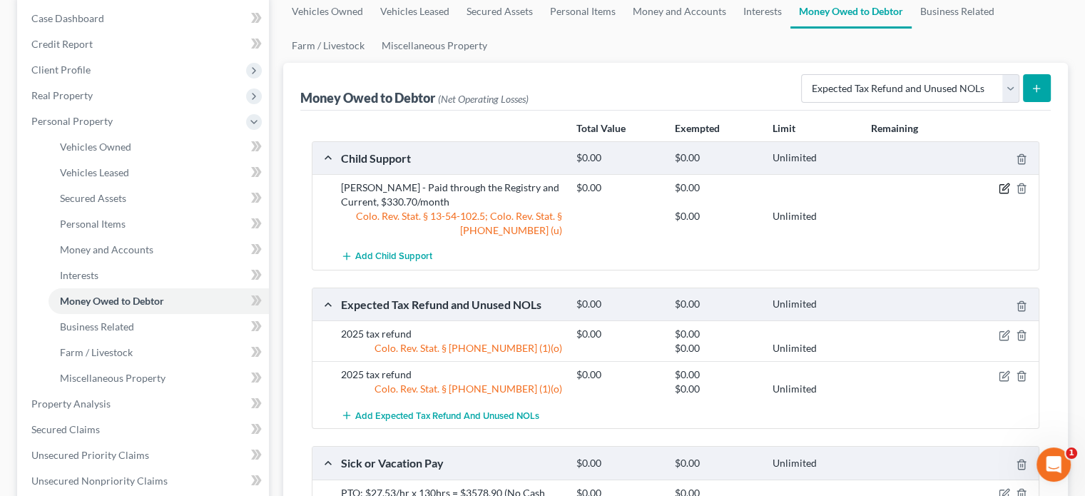
click at [1004, 185] on icon "button" at bounding box center [1003, 188] width 11 height 11
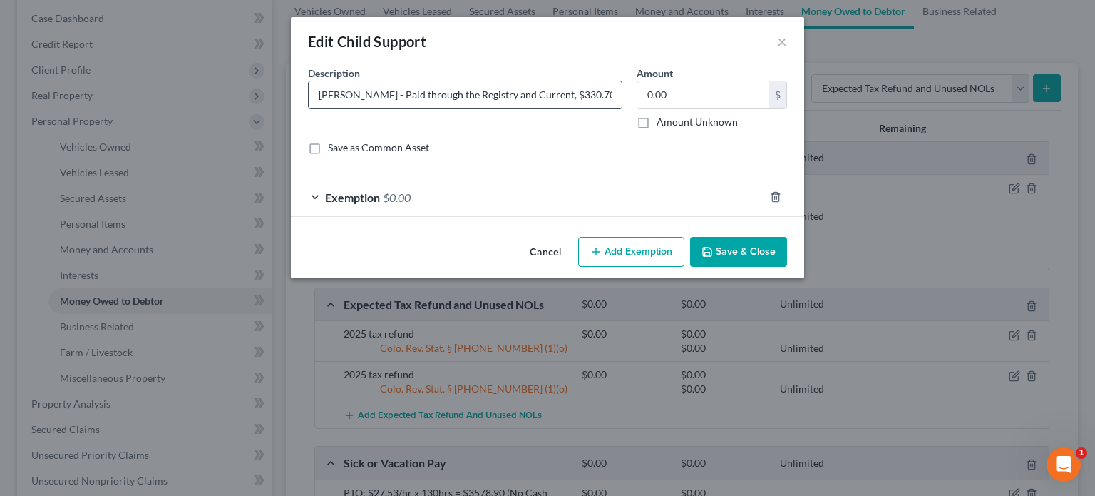
click at [317, 97] on input "[PERSON_NAME] - Paid through the Registry and Current, $330.70/month" at bounding box center [465, 94] width 313 height 27
click at [399, 95] on input "Child support fromRobert [PERSON_NAME] - Current, $330.70/month" at bounding box center [465, 94] width 313 height 27
type input "Child support from [PERSON_NAME] - Current, $330.70/month"
click at [357, 201] on span "Exemption" at bounding box center [352, 197] width 55 height 14
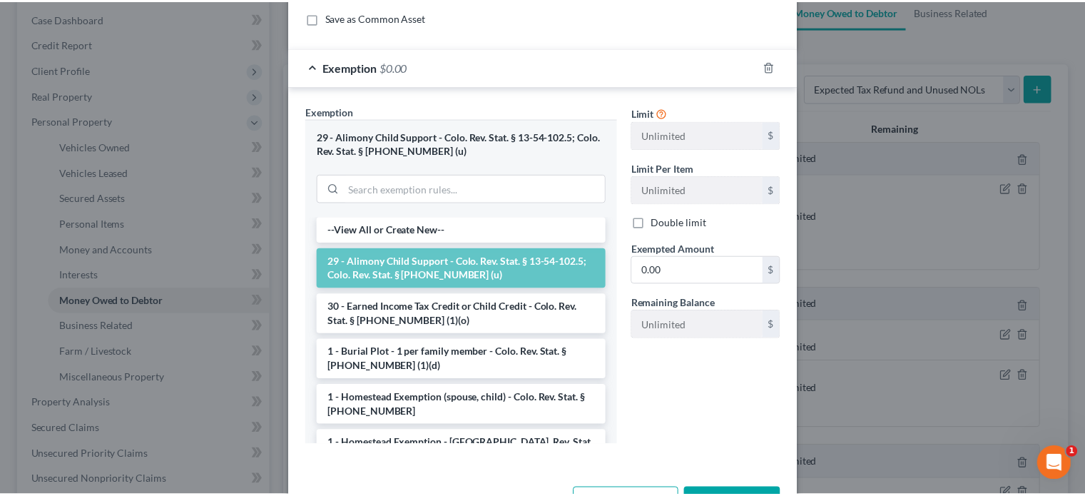
scroll to position [180, 0]
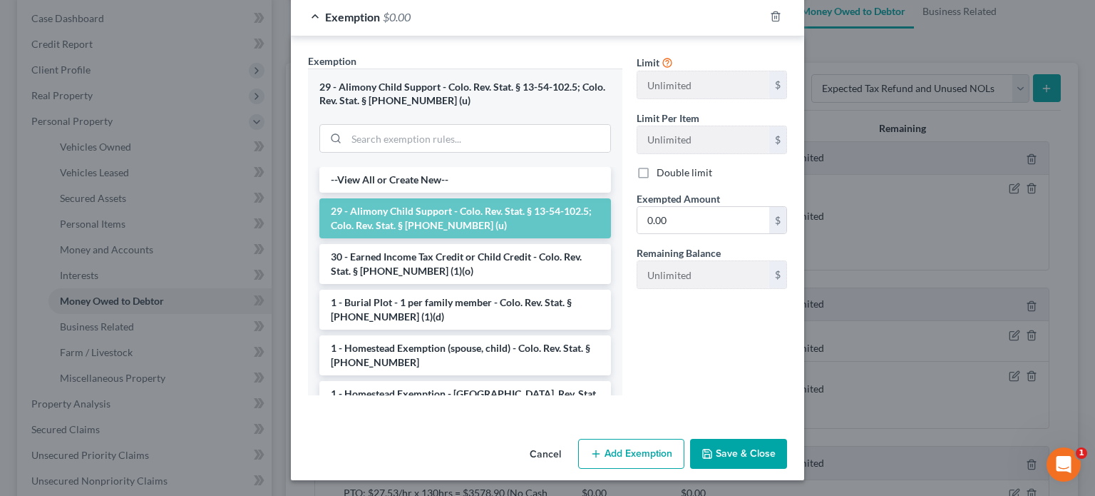
click at [730, 450] on button "Save & Close" at bounding box center [738, 454] width 97 height 30
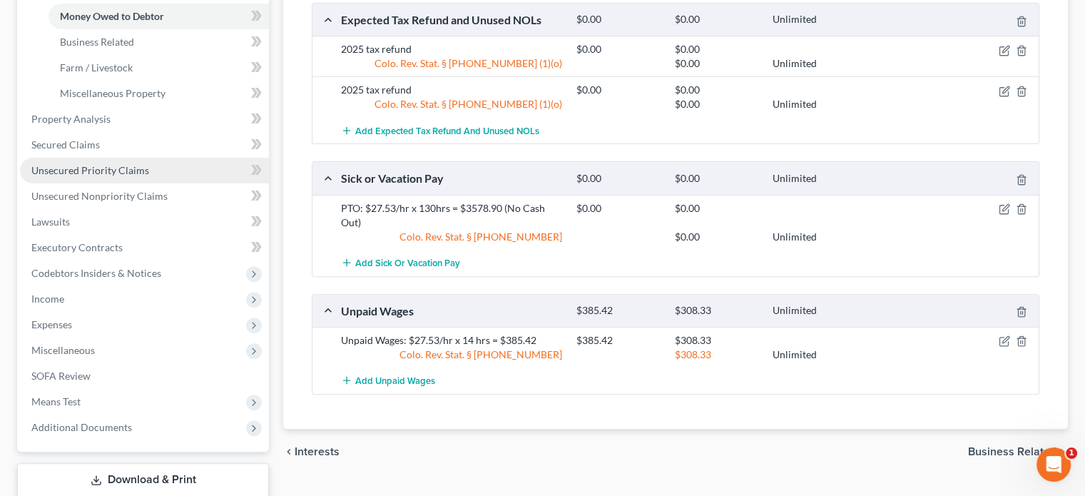
scroll to position [428, 0]
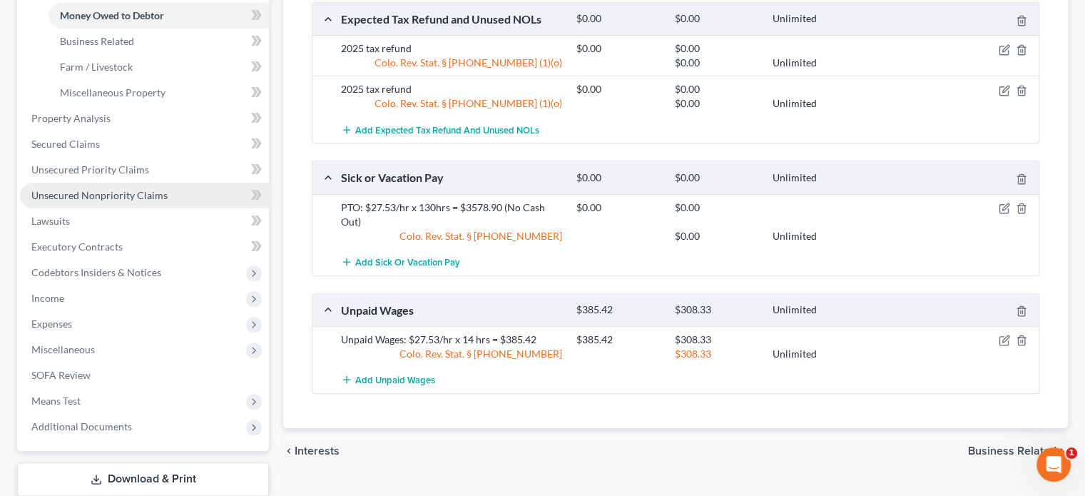
click at [68, 193] on span "Unsecured Nonpriority Claims" at bounding box center [99, 195] width 136 height 12
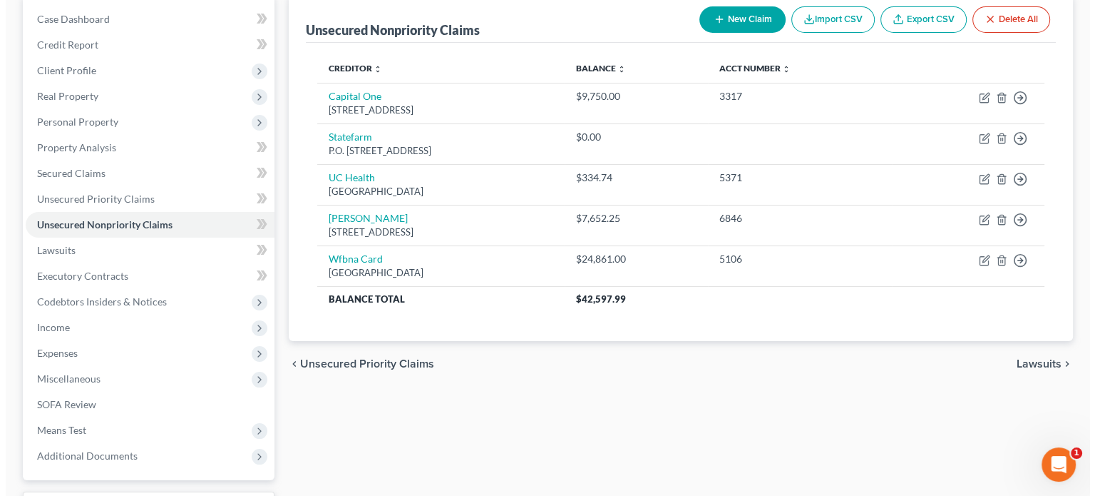
scroll to position [143, 0]
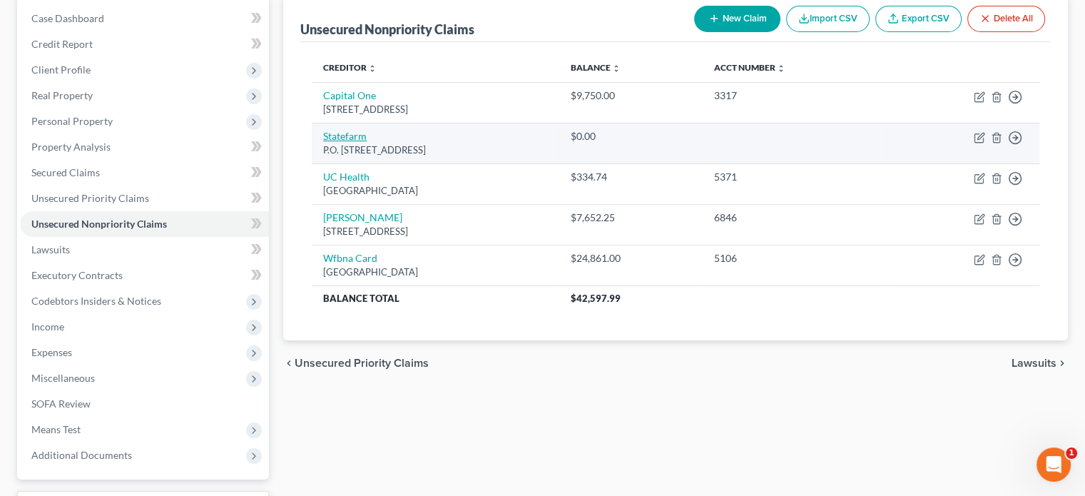
click at [345, 138] on link "Statefarm" at bounding box center [345, 136] width 44 height 12
select select "10"
select select "14"
select select "0"
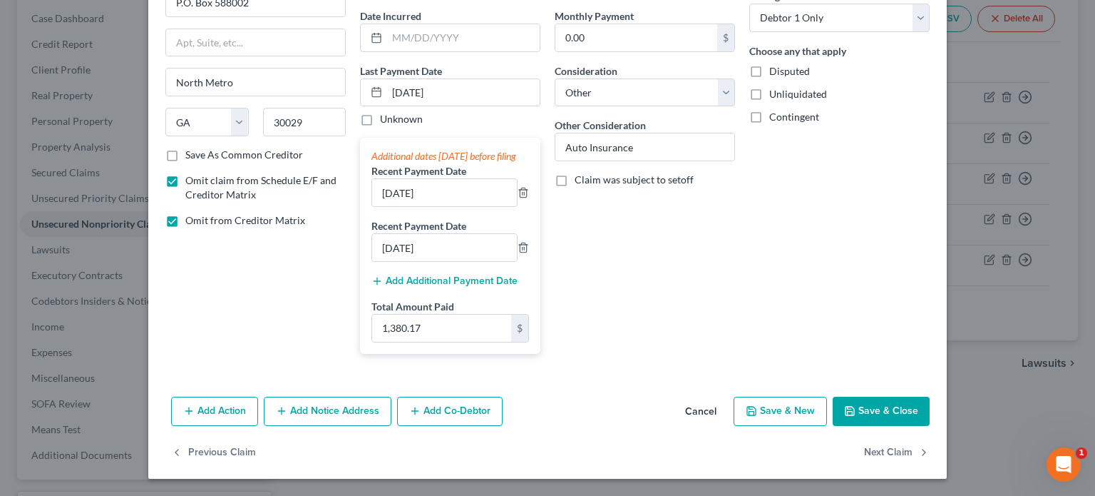
scroll to position [144, 0]
click at [859, 411] on button "Save & Close" at bounding box center [881, 411] width 97 height 30
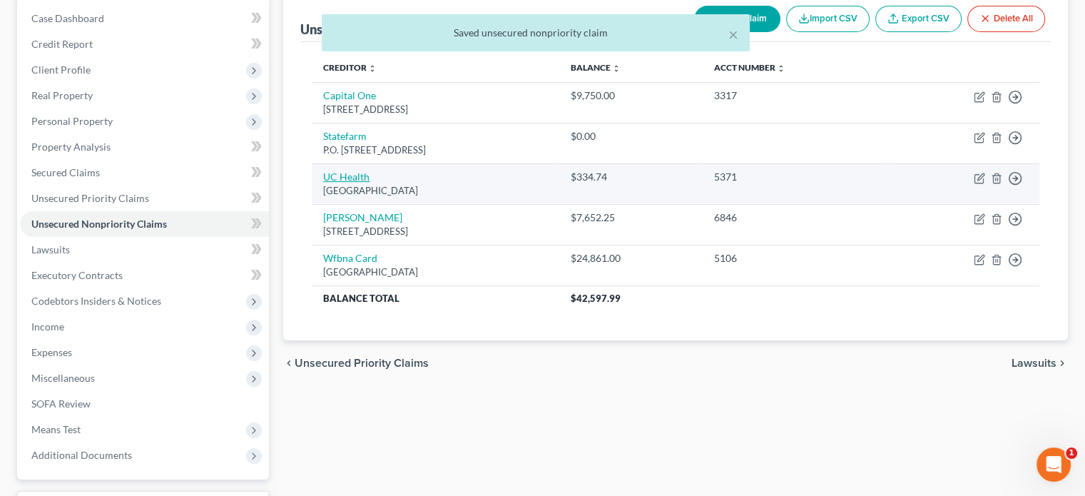
click at [350, 173] on link "UC Health" at bounding box center [346, 176] width 46 height 12
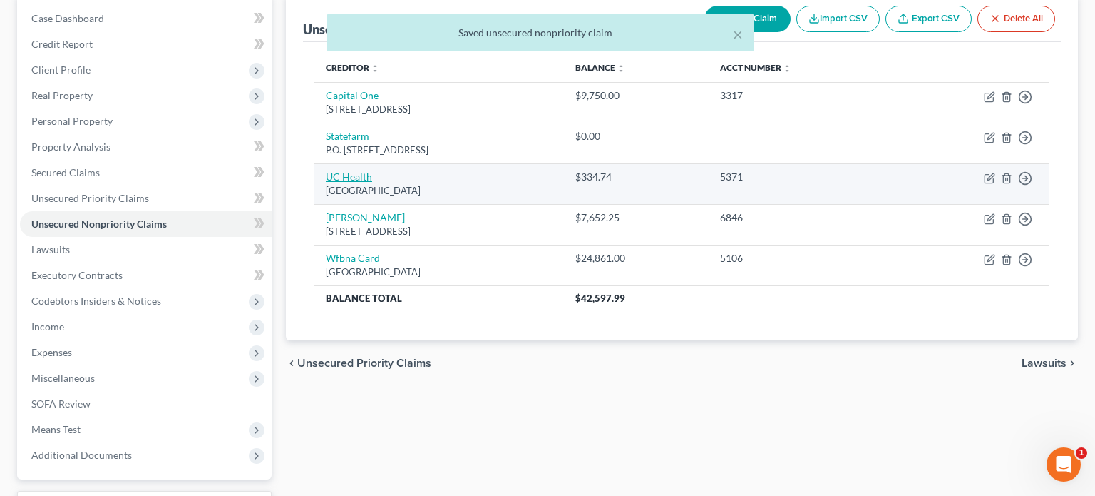
select select "45"
select select "9"
select select "0"
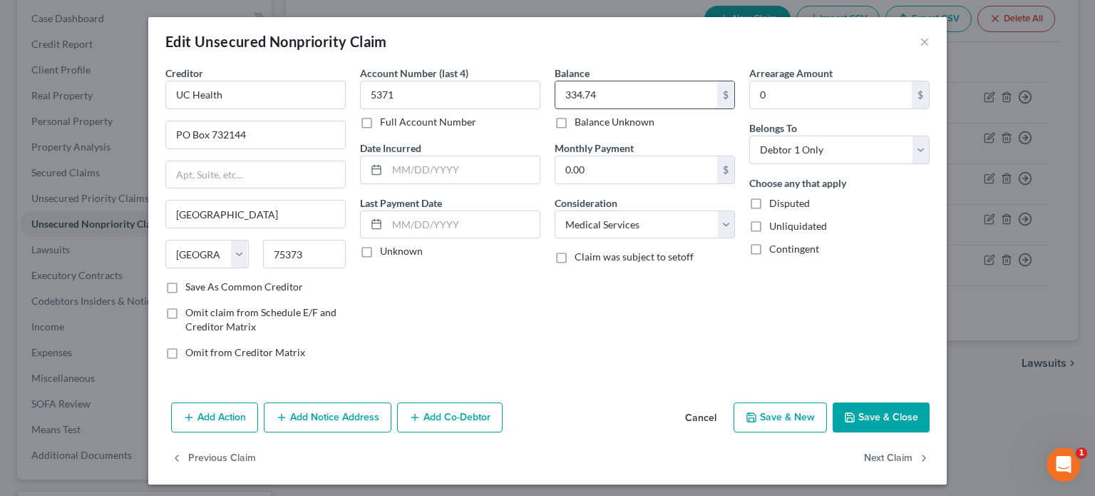
click at [563, 100] on input "334.74" at bounding box center [637, 94] width 162 height 27
click at [565, 92] on input "334.74" at bounding box center [637, 94] width 162 height 27
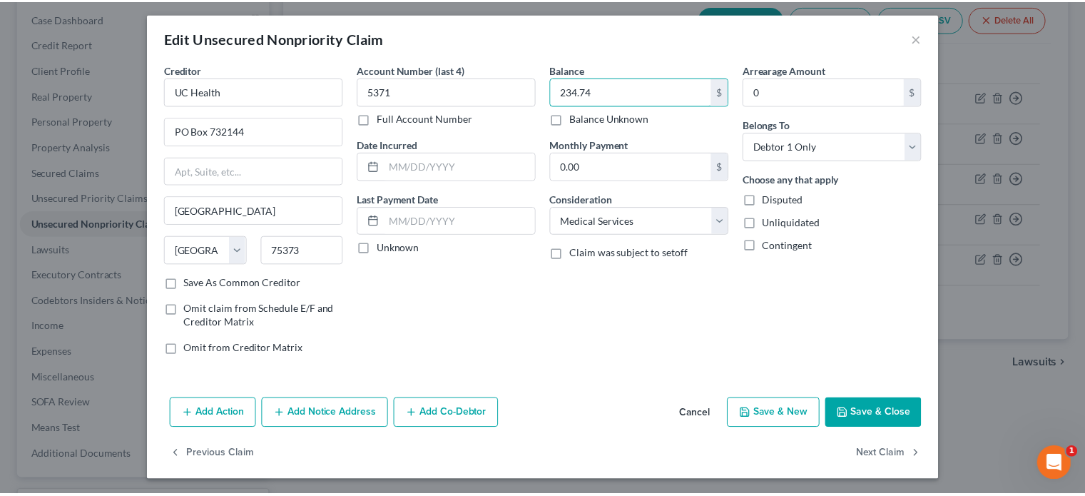
scroll to position [4, 0]
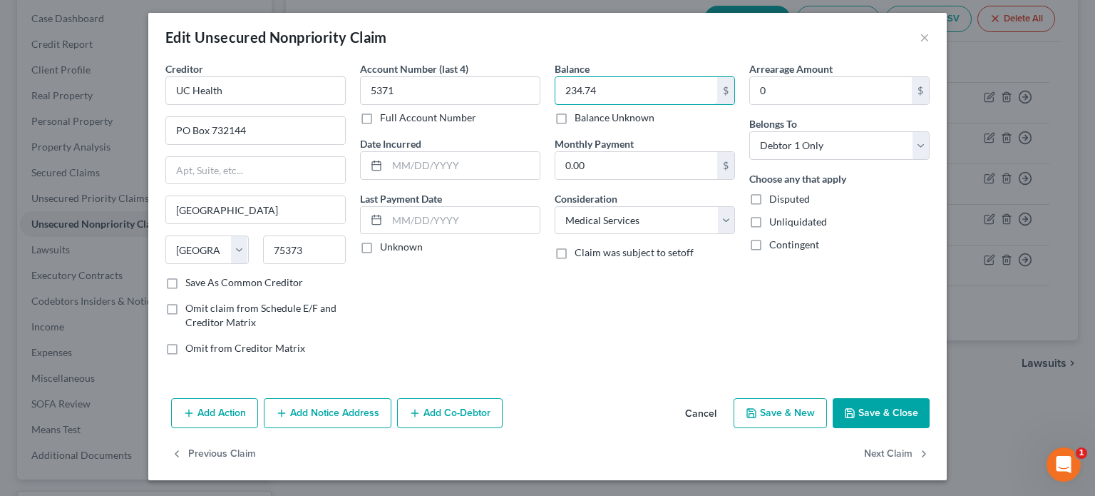
type input "234.74"
click at [875, 414] on button "Save & Close" at bounding box center [881, 413] width 97 height 30
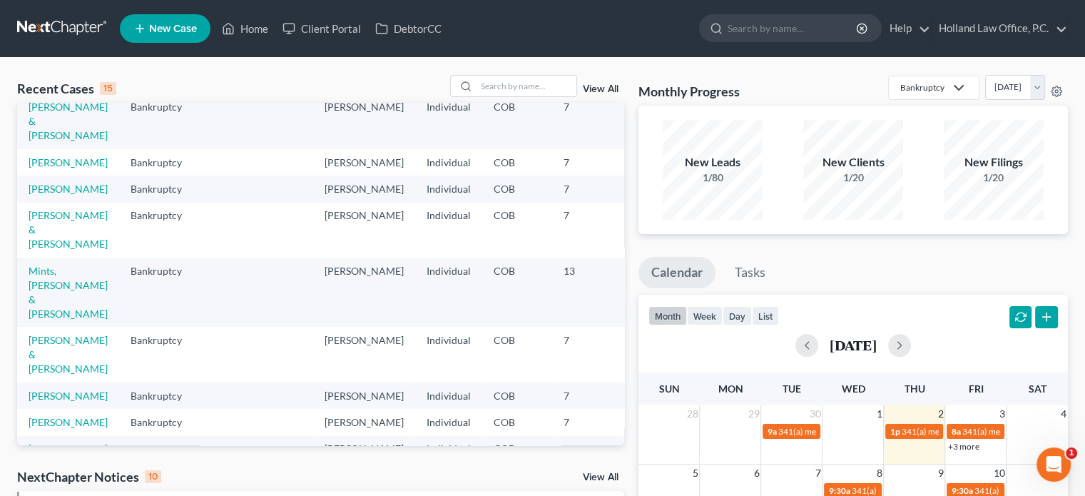
scroll to position [71, 0]
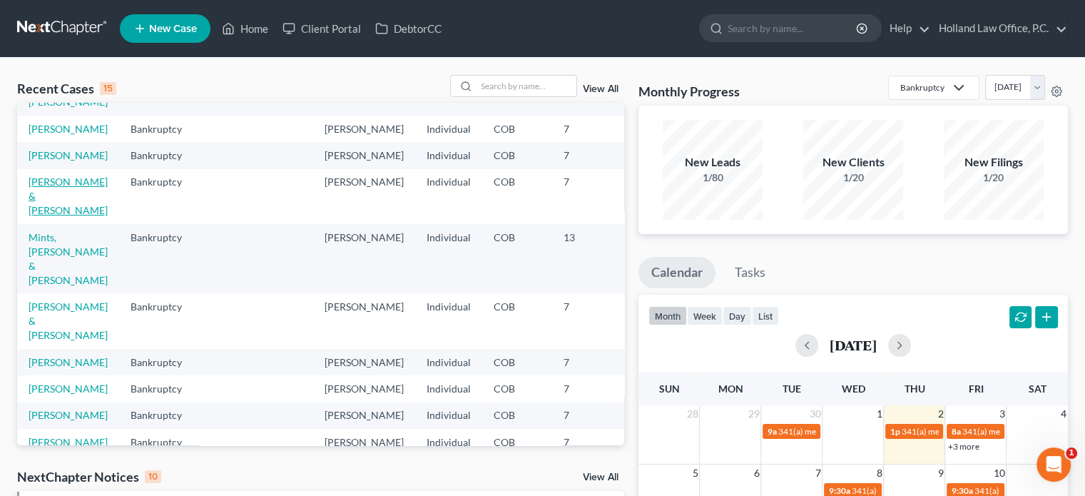
click at [34, 216] on link "[PERSON_NAME] & [PERSON_NAME]" at bounding box center [68, 195] width 79 height 41
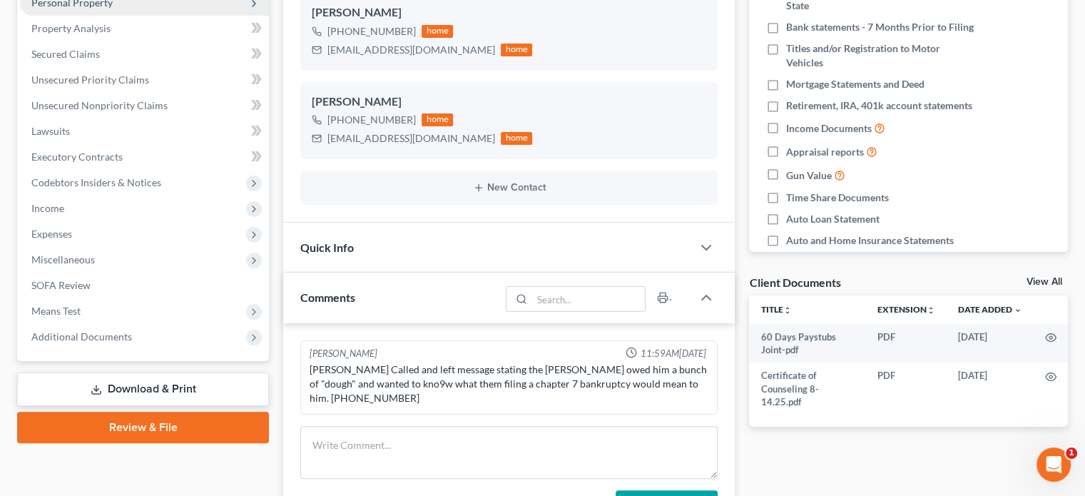
scroll to position [285, 0]
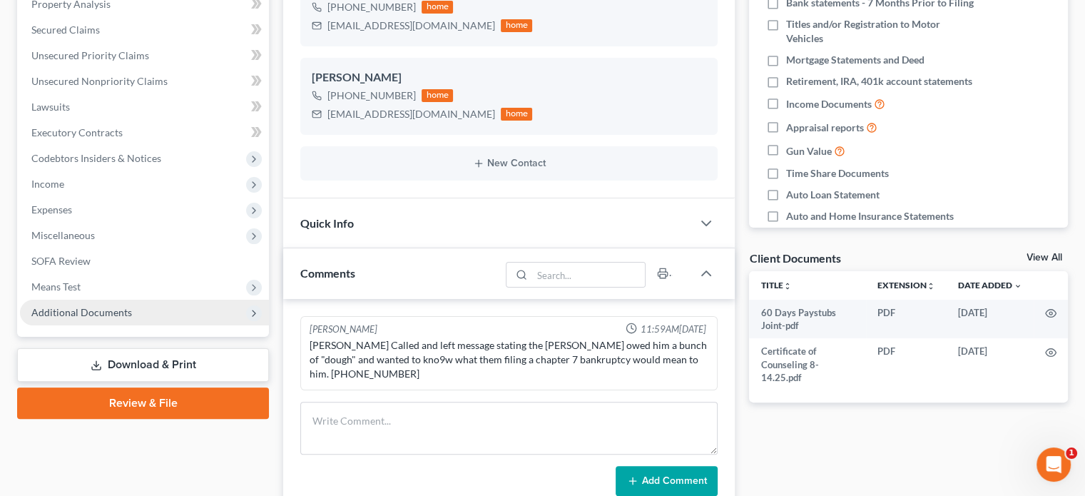
click at [59, 316] on span "Additional Documents" at bounding box center [81, 312] width 101 height 12
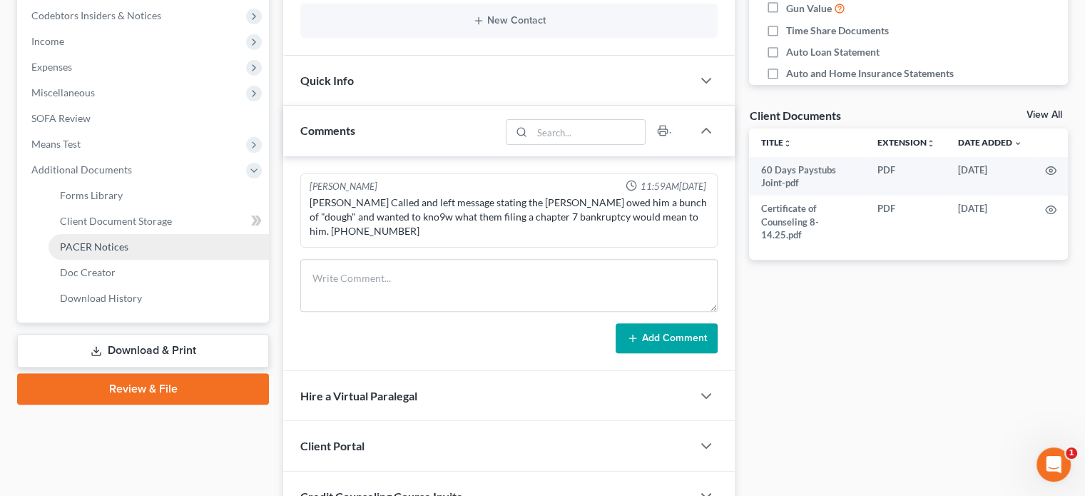
click at [81, 248] on span "PACER Notices" at bounding box center [94, 246] width 68 height 12
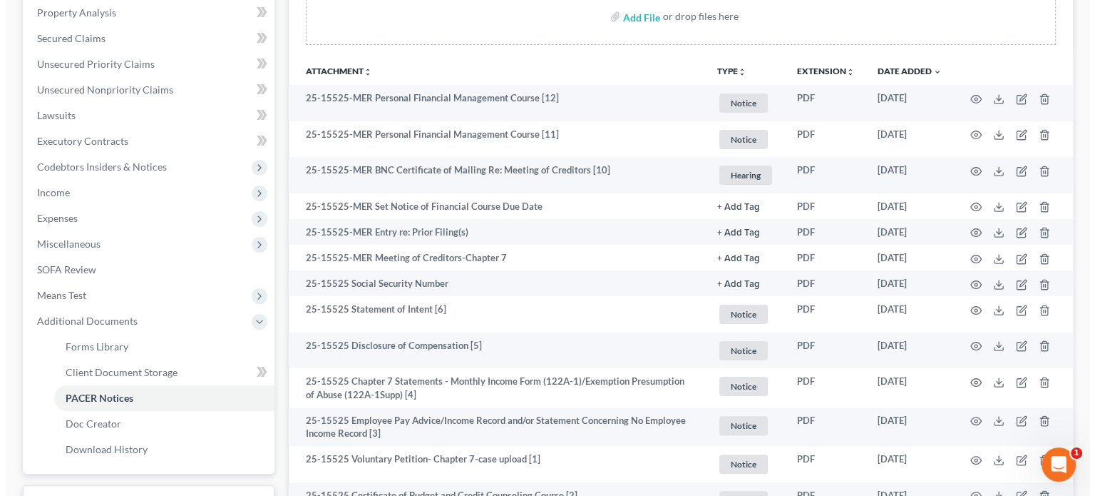
scroll to position [285, 0]
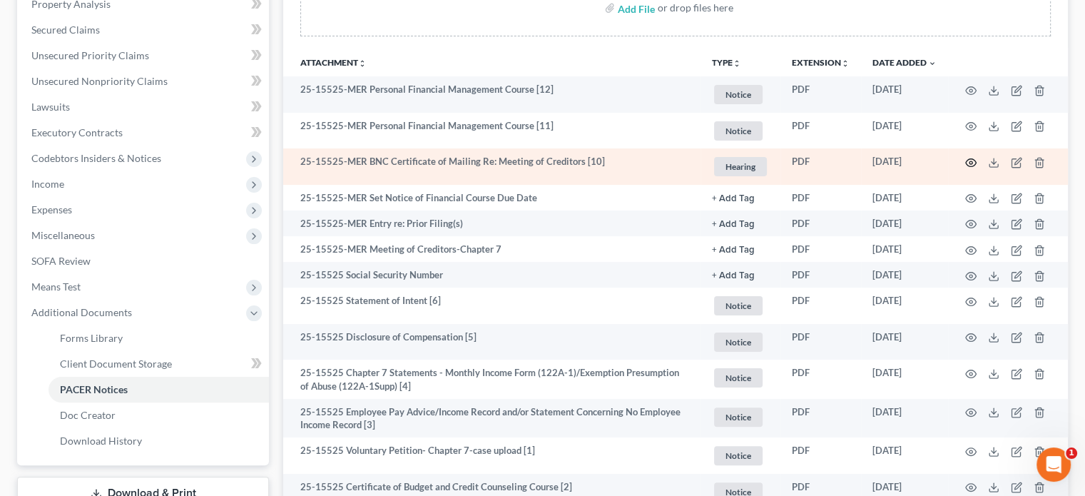
click at [968, 163] on icon "button" at bounding box center [970, 162] width 11 height 11
